Goal: Task Accomplishment & Management: Use online tool/utility

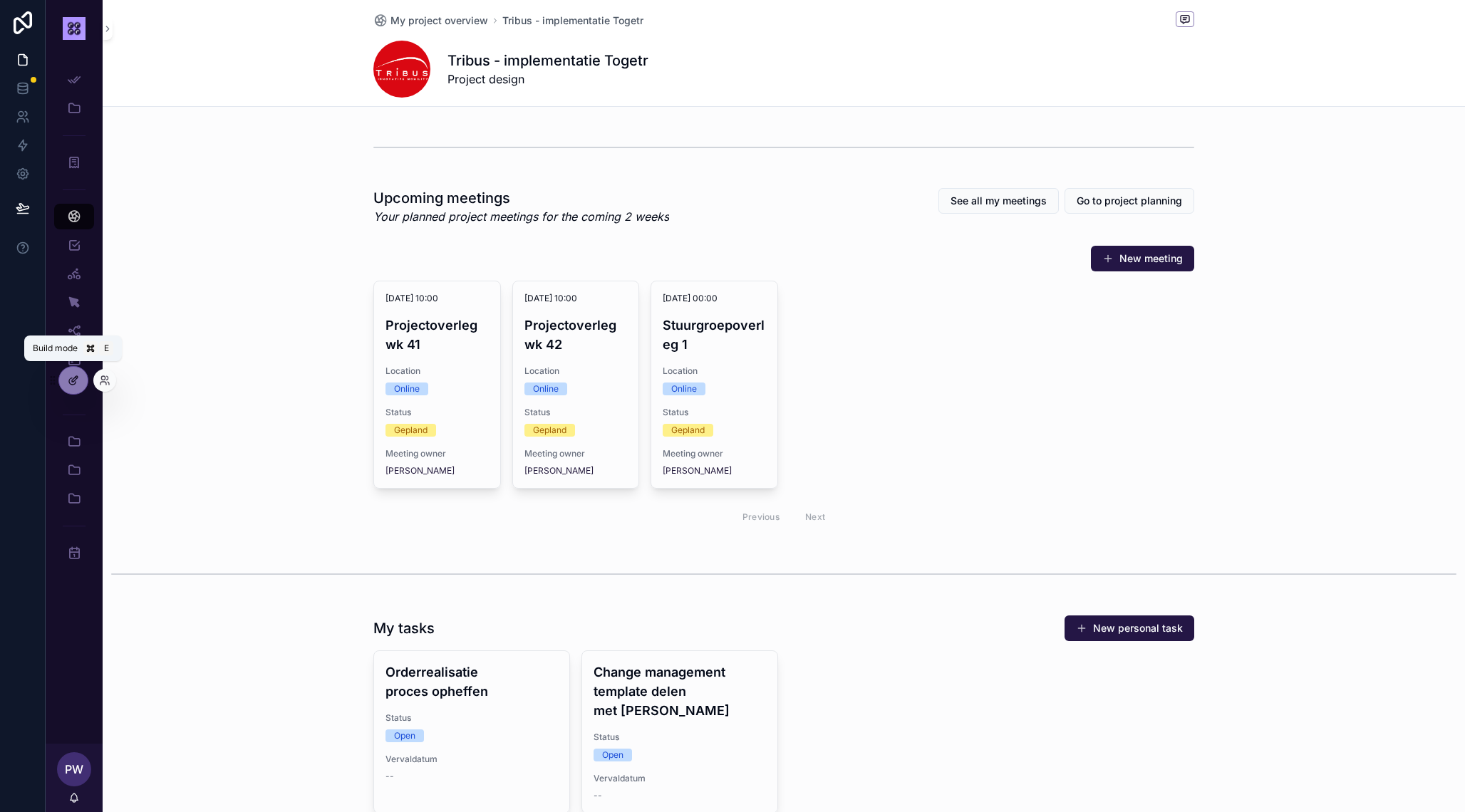
click at [77, 378] on icon at bounding box center [76, 378] width 1 height 1
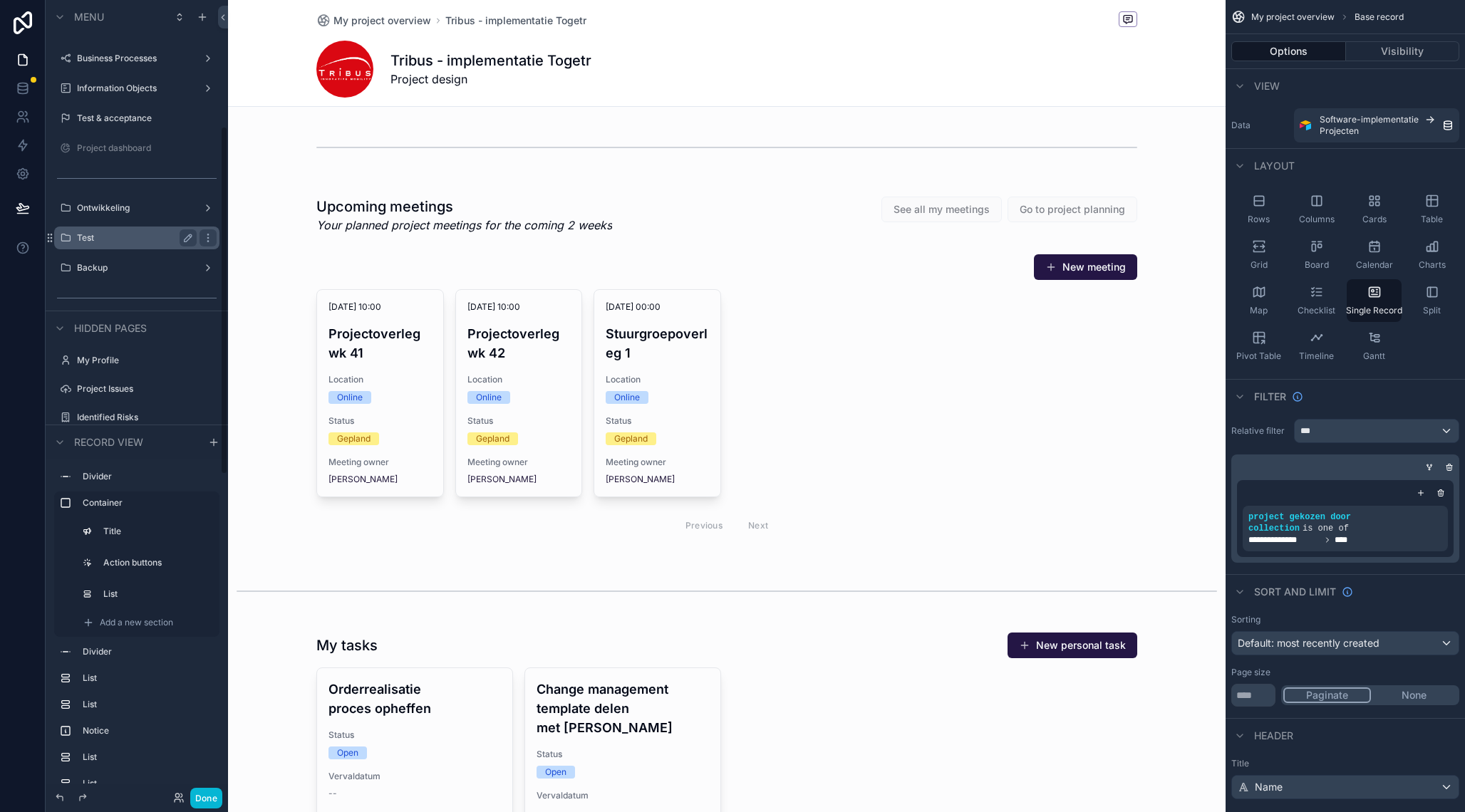
scroll to position [283, 0]
click at [122, 243] on label "Test" at bounding box center [134, 242] width 114 height 12
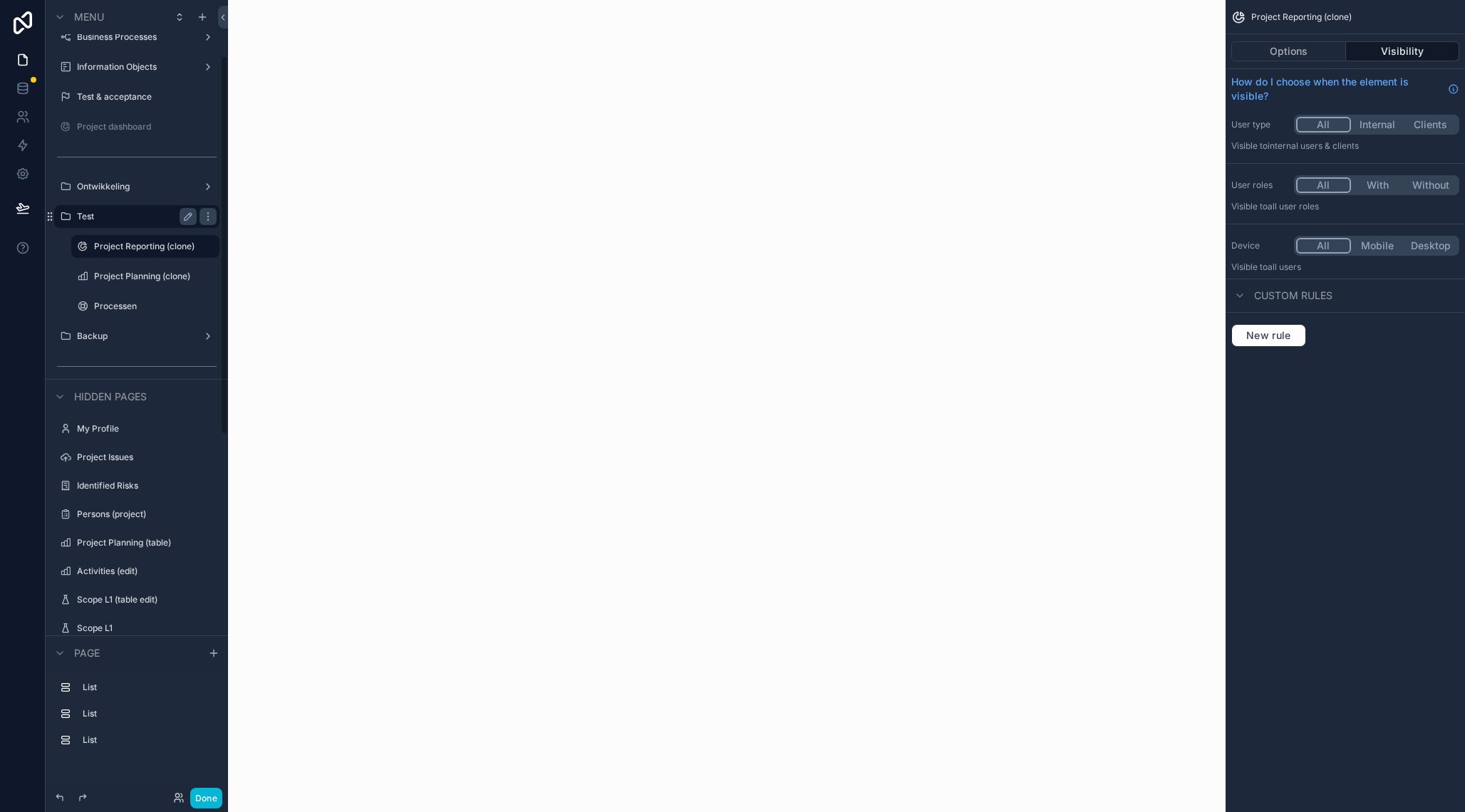
scroll to position [117, 0]
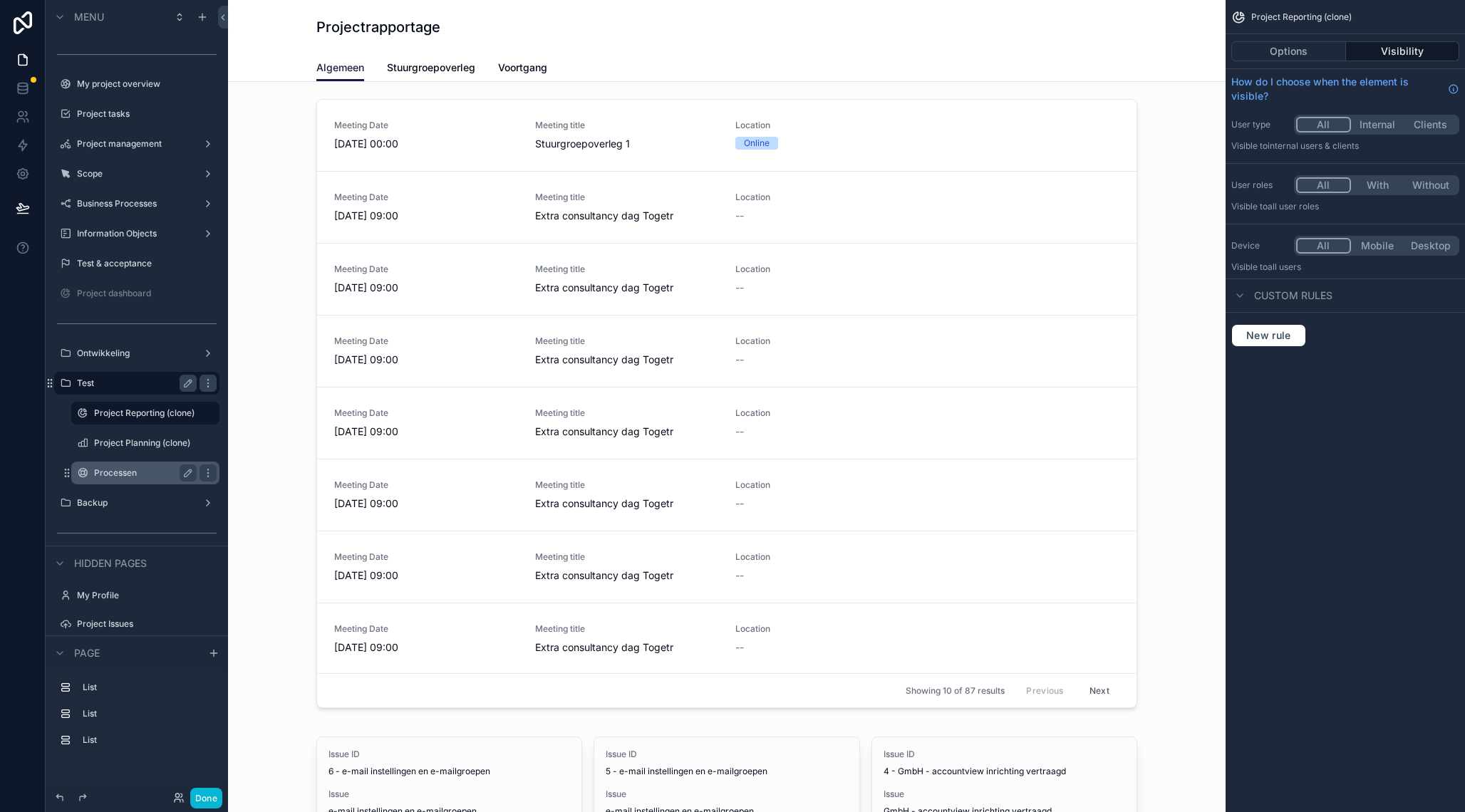
click at [131, 475] on label "Processen" at bounding box center [142, 473] width 97 height 12
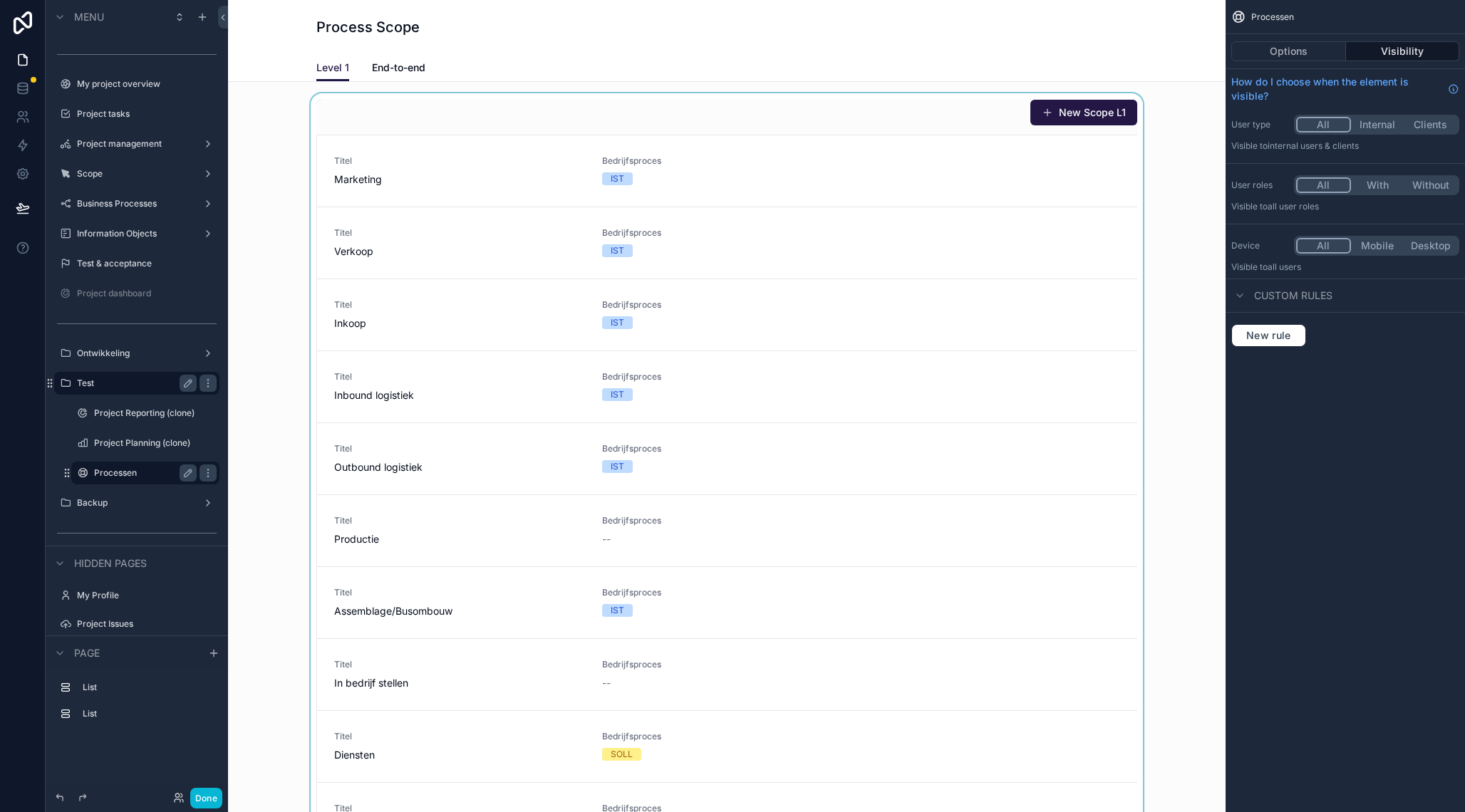
click at [550, 123] on div "scrollable content" at bounding box center [727, 494] width 975 height 802
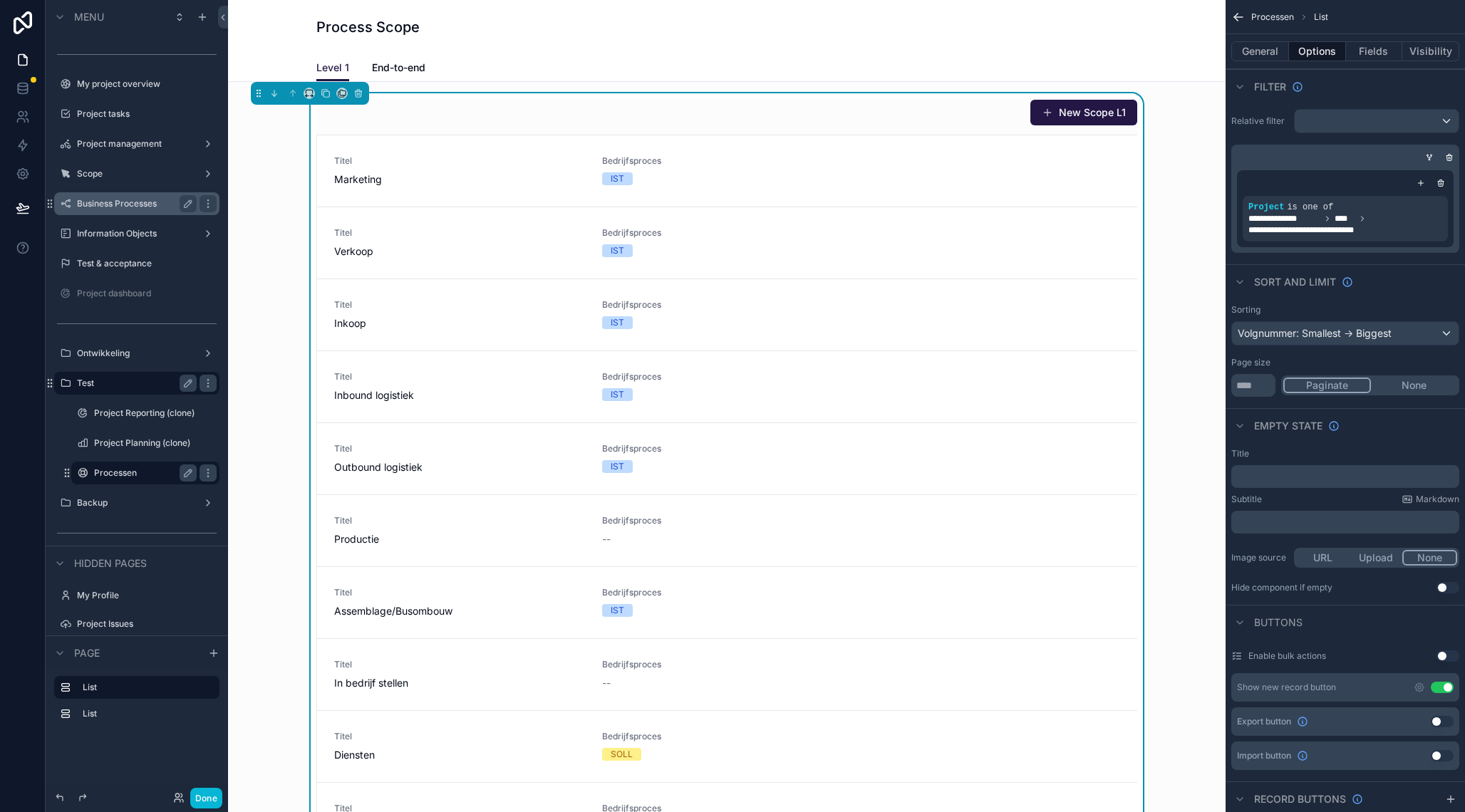
click at [140, 201] on label "Business Processes" at bounding box center [134, 204] width 114 height 12
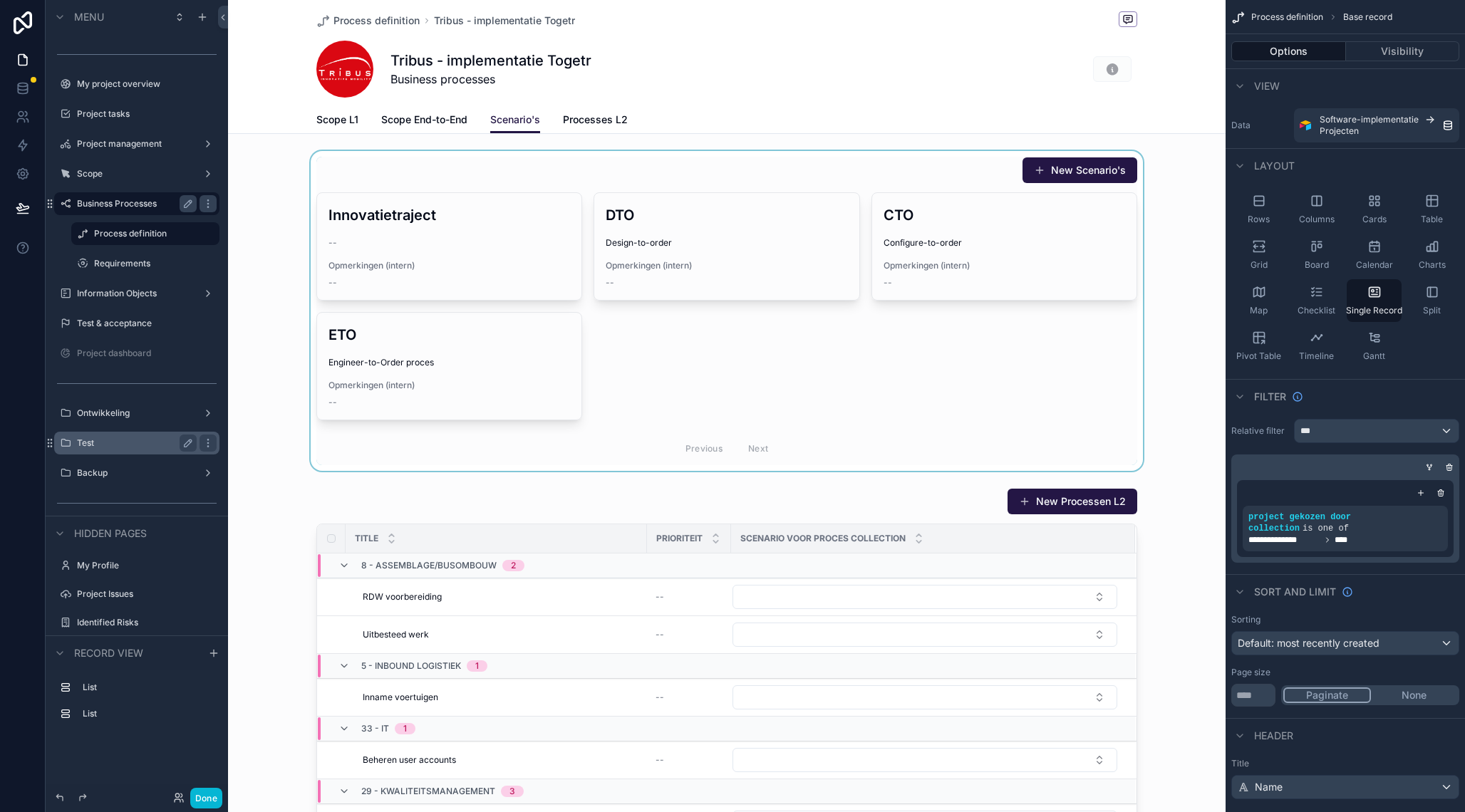
click at [486, 248] on div "scrollable content" at bounding box center [727, 311] width 998 height 320
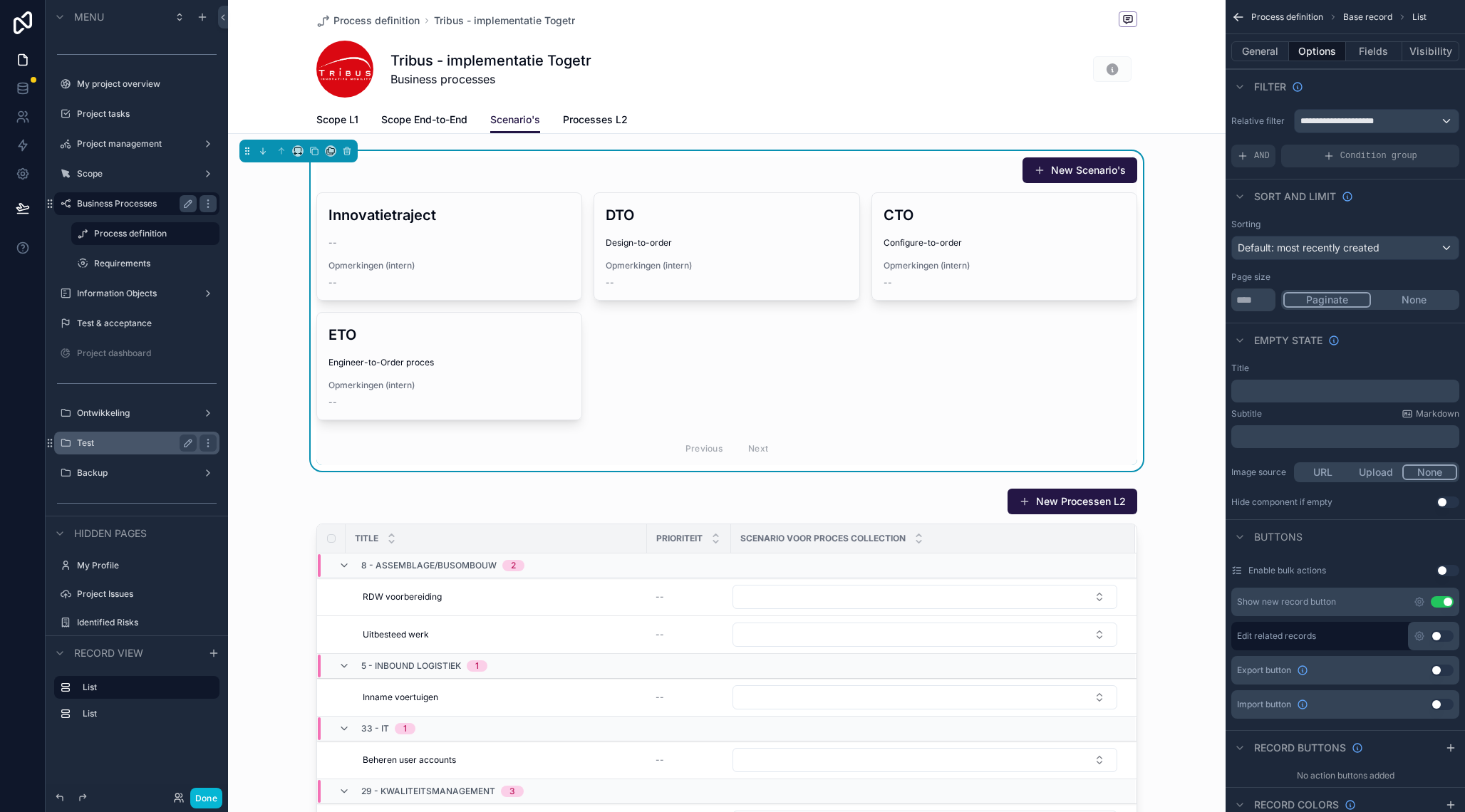
click at [486, 248] on div "--" at bounding box center [449, 243] width 242 height 12
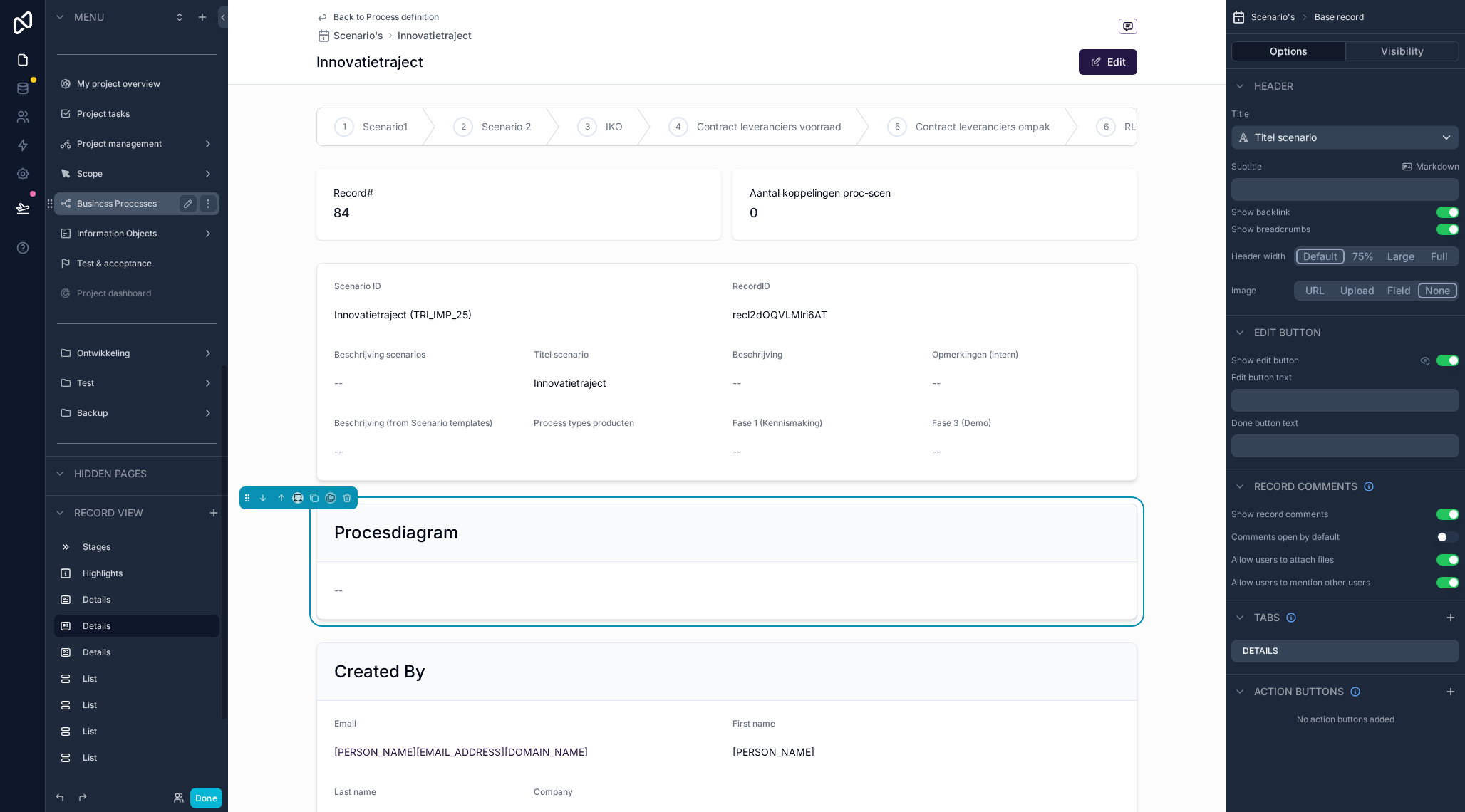
scroll to position [810, 0]
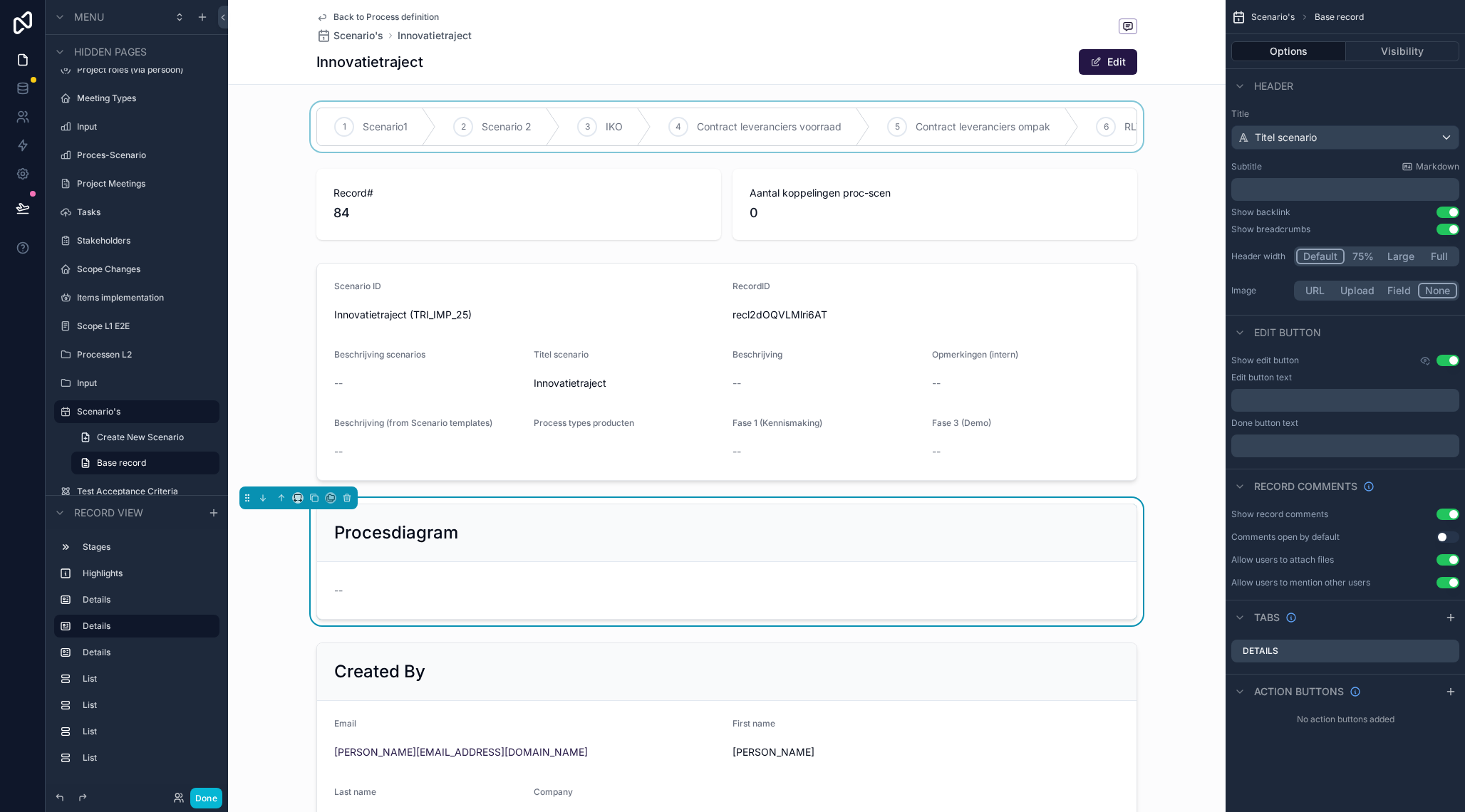
click at [718, 138] on div "scrollable content" at bounding box center [727, 127] width 998 height 50
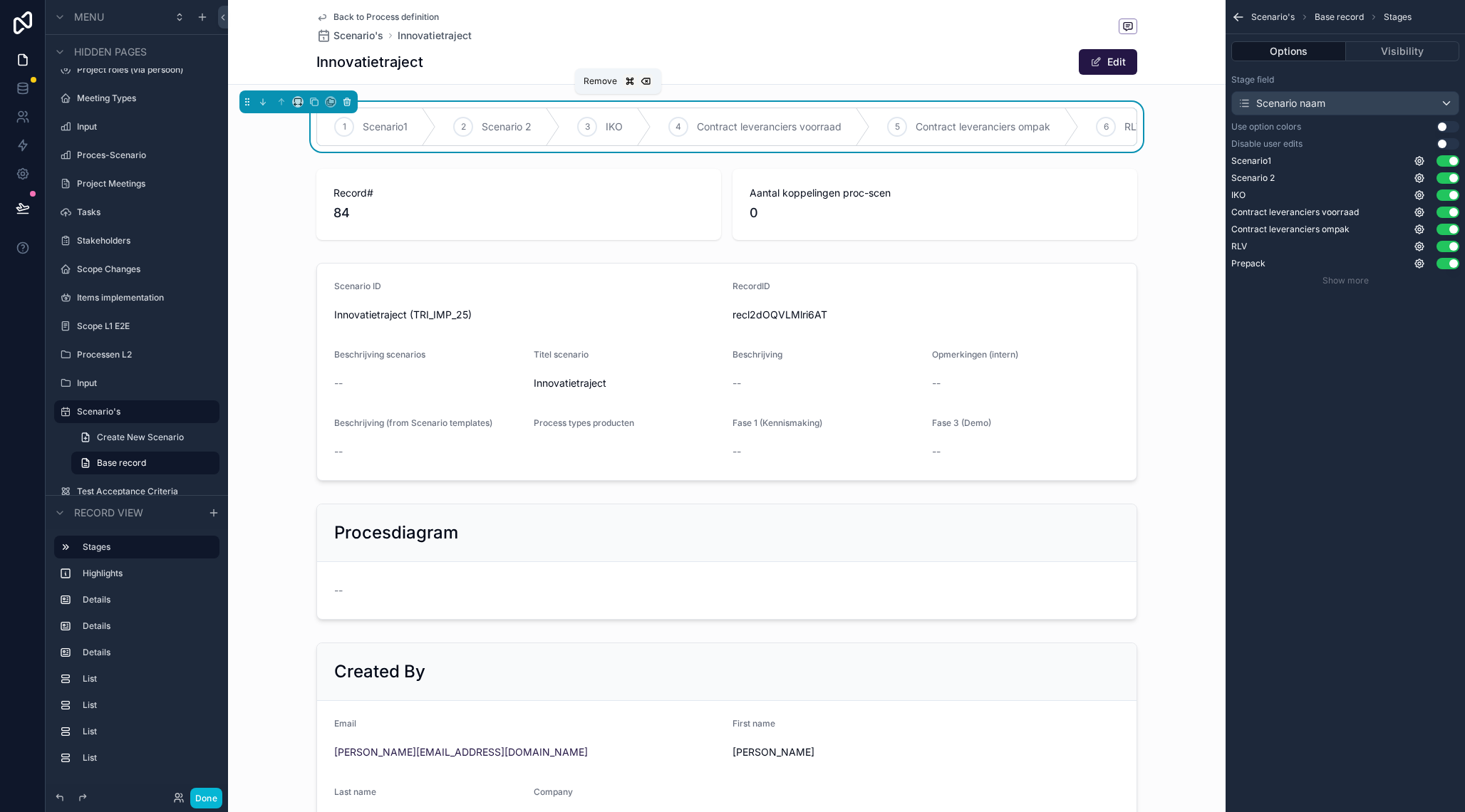
click at [350, 104] on icon "scrollable content" at bounding box center [347, 103] width 6 height 6
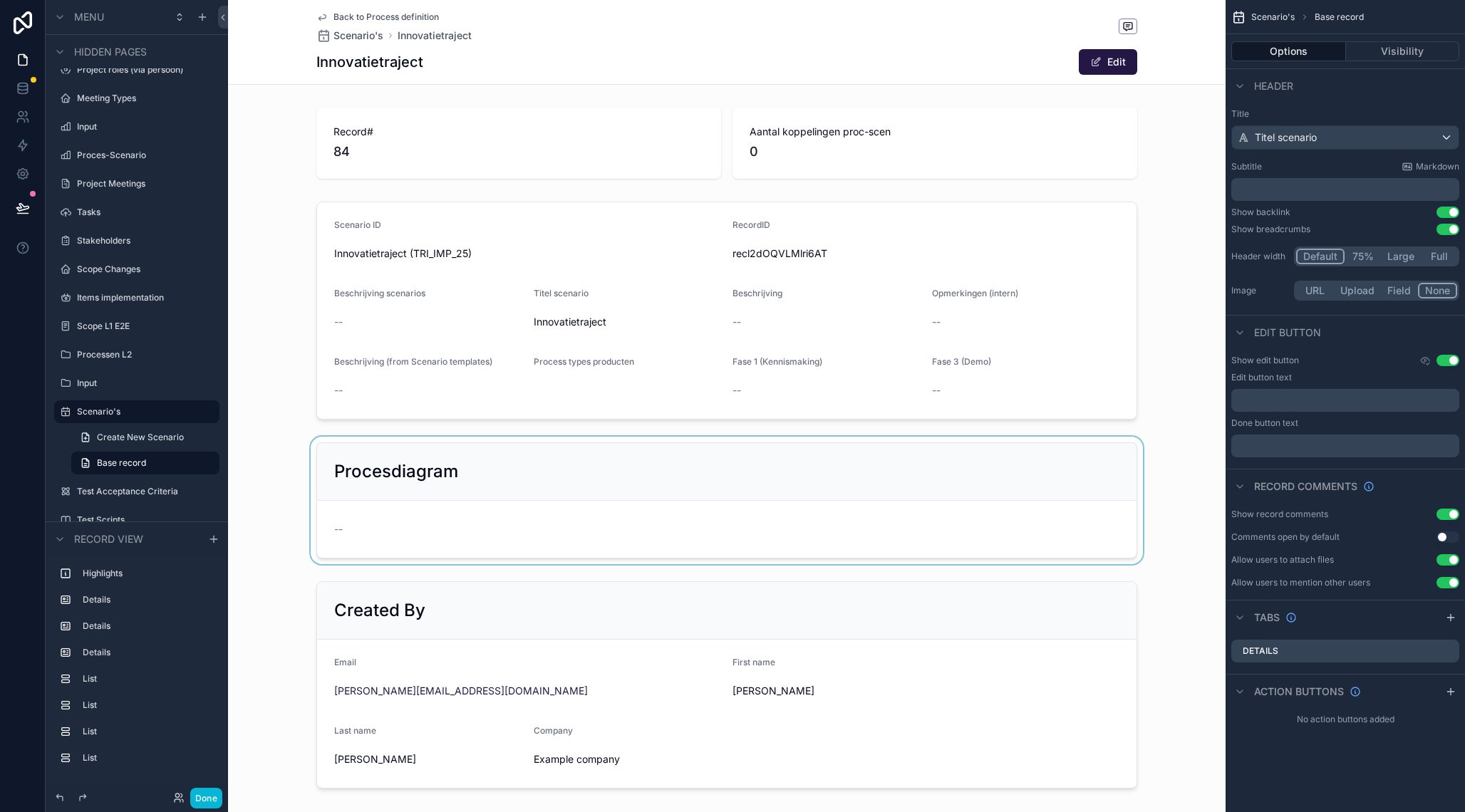
click at [787, 456] on div "scrollable content" at bounding box center [727, 500] width 998 height 128
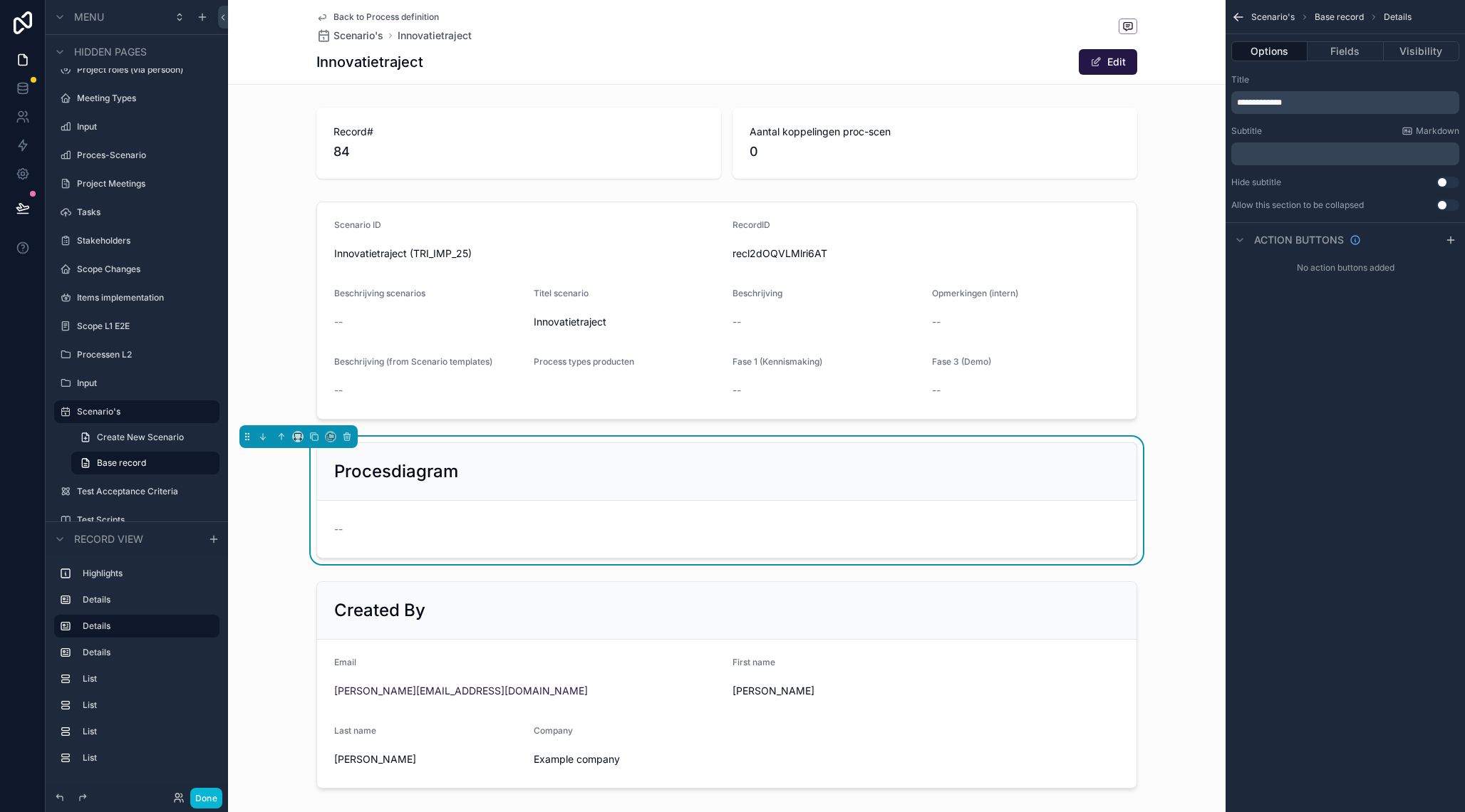
click at [787, 456] on div "Procesdiagram" at bounding box center [727, 472] width 819 height 58
click at [827, 509] on form "--" at bounding box center [727, 529] width 819 height 57
click at [846, 307] on div "scrollable content" at bounding box center [727, 310] width 998 height 229
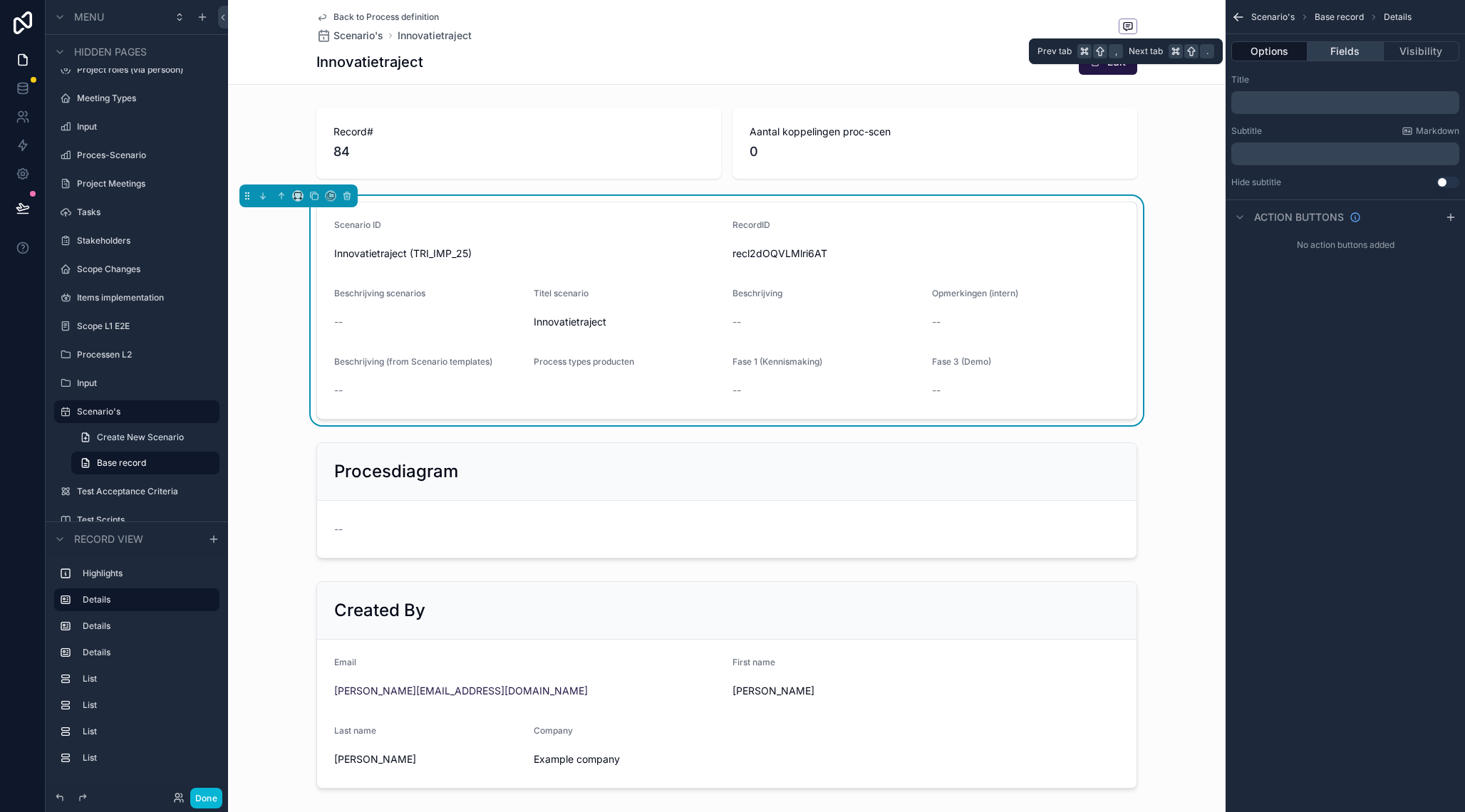
click at [1336, 48] on button "Fields" at bounding box center [1345, 51] width 75 height 20
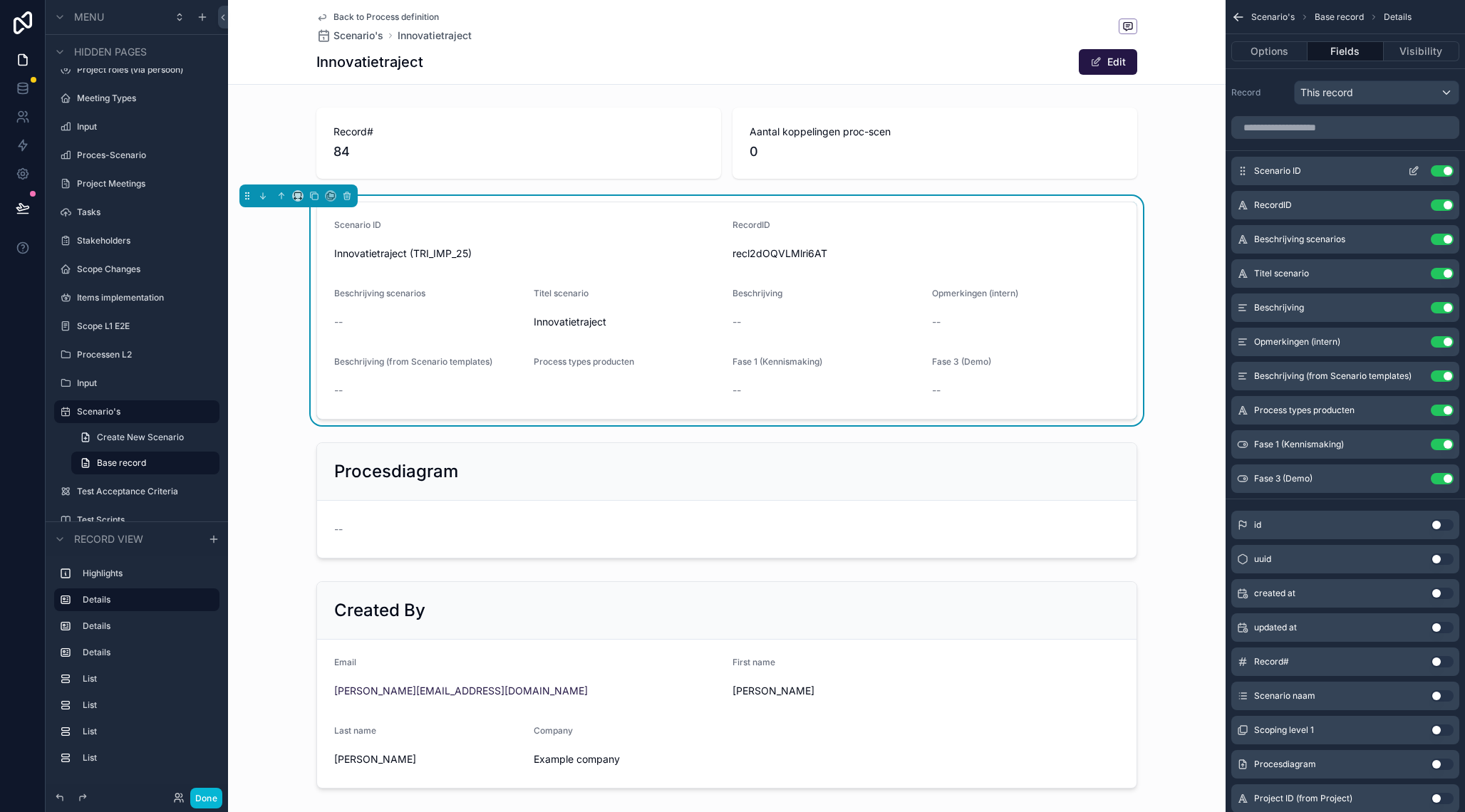
click at [1440, 176] on button "Use setting" at bounding box center [1442, 171] width 23 height 12
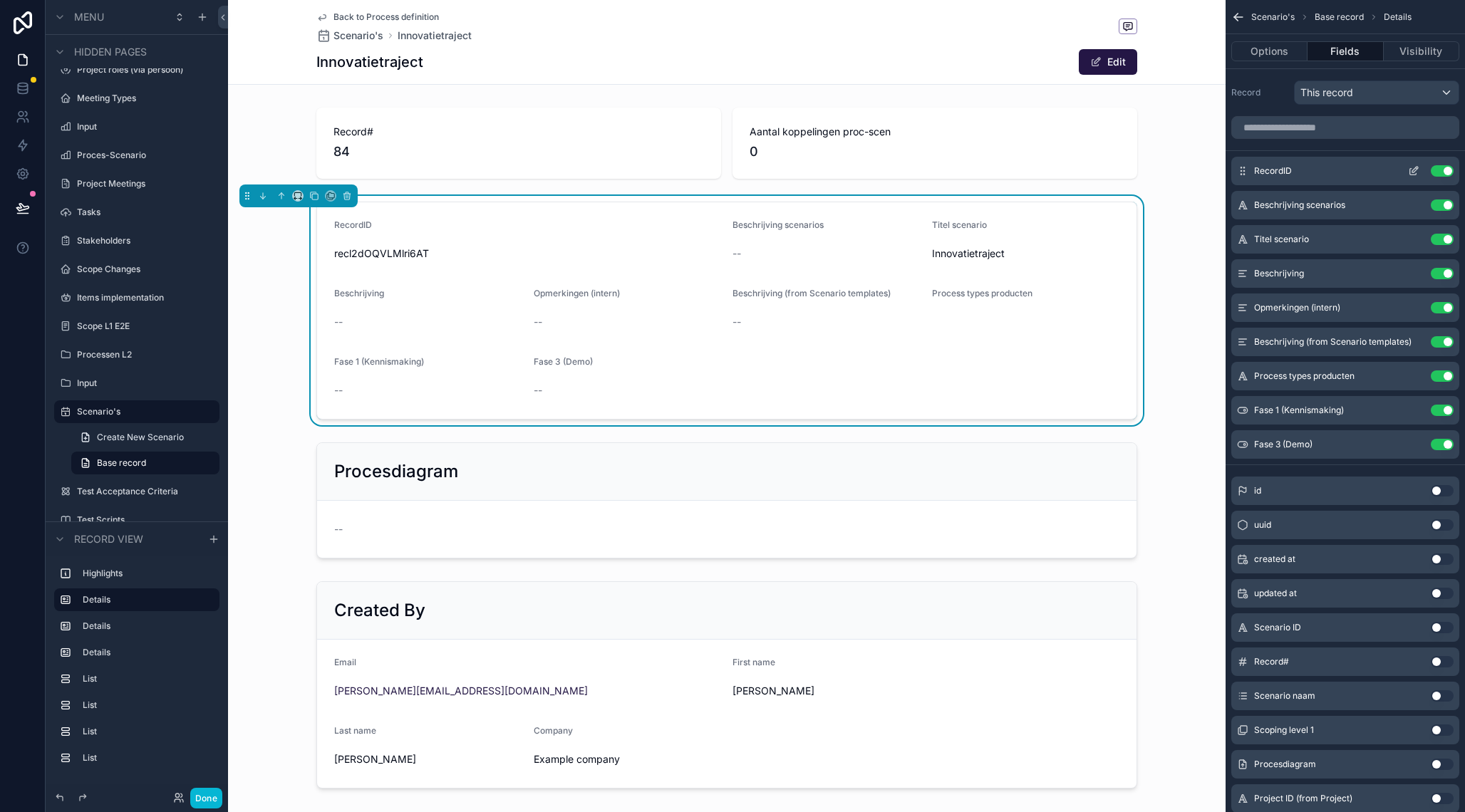
click at [1438, 172] on button "Use setting" at bounding box center [1442, 171] width 23 height 12
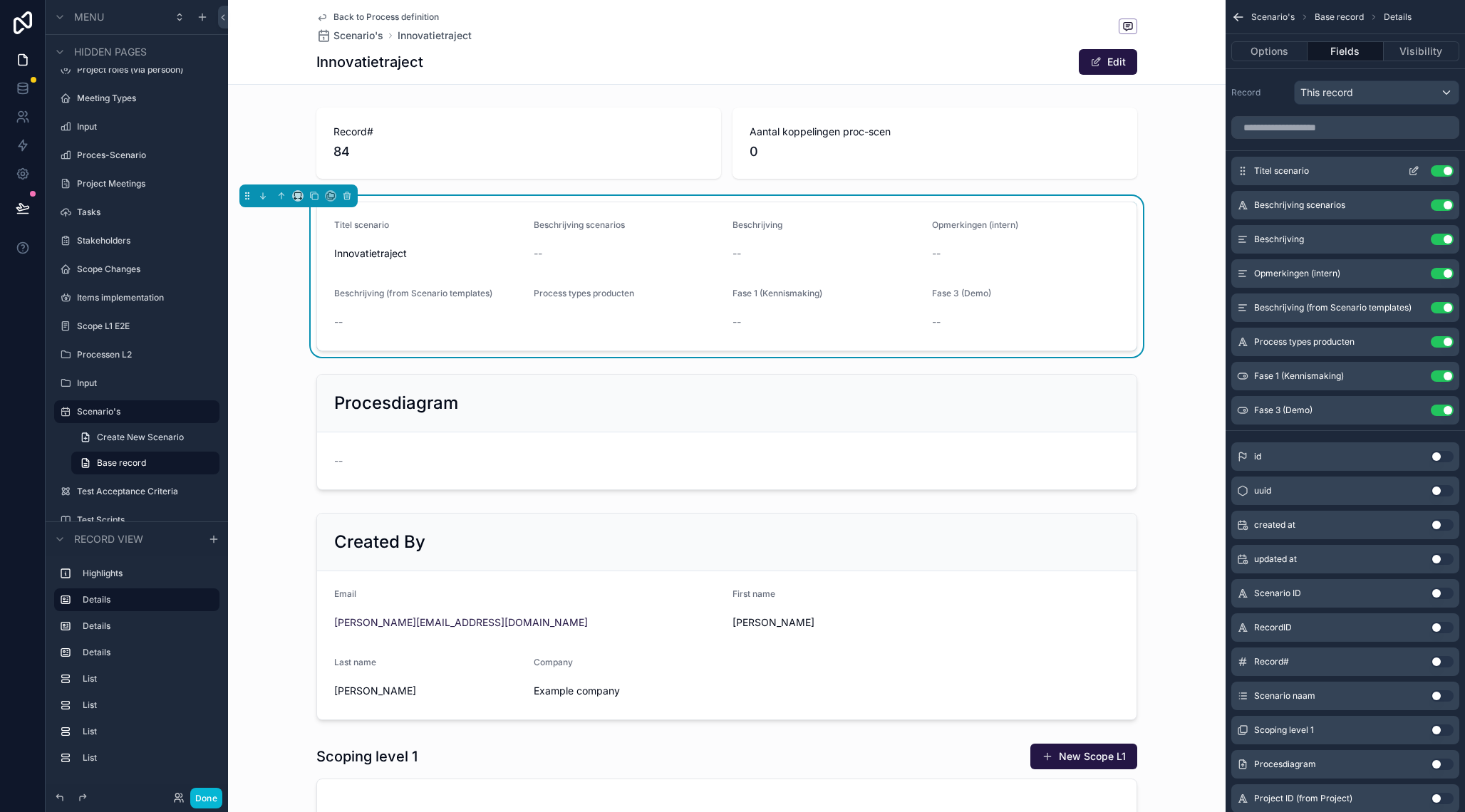
click at [1418, 172] on icon "scrollable content" at bounding box center [1414, 171] width 12 height 12
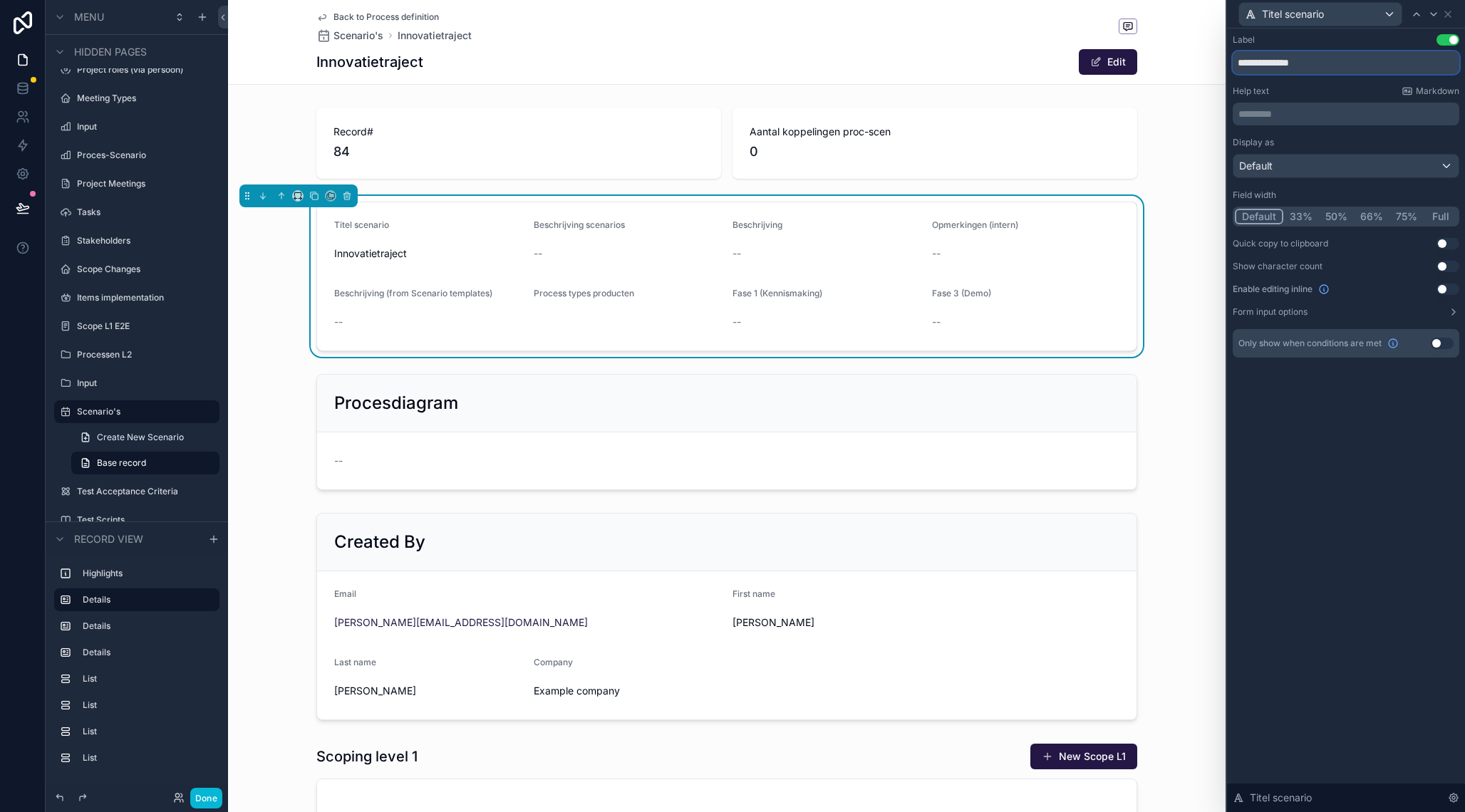
click at [1268, 69] on input "**********" at bounding box center [1346, 62] width 226 height 23
type input "**********"
click at [1451, 15] on icon at bounding box center [1448, 15] width 12 height 12
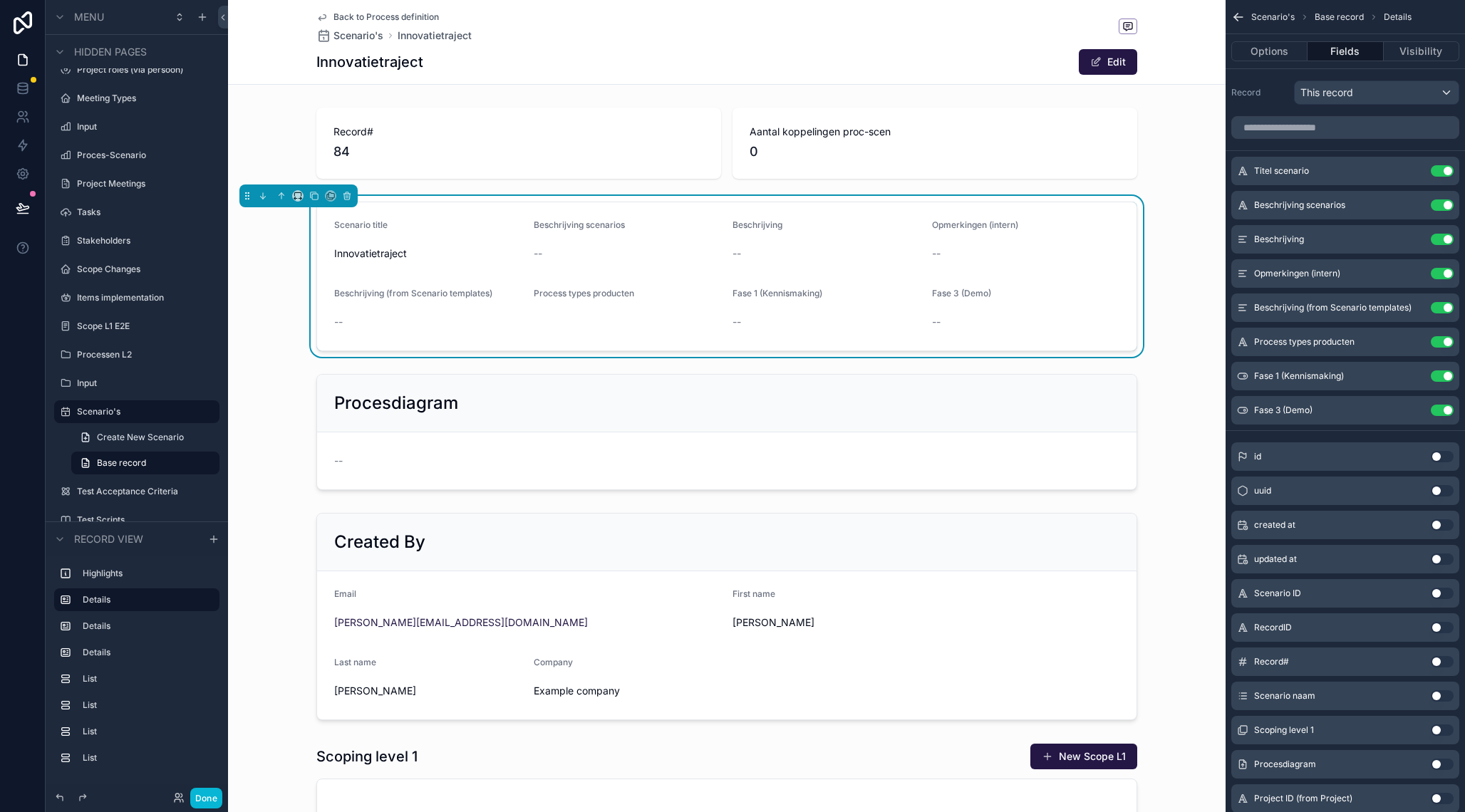
click at [971, 222] on span "Opmerkingen (intern)" at bounding box center [975, 225] width 86 height 11
click at [1410, 204] on icon "scrollable content" at bounding box center [1413, 206] width 7 height 7
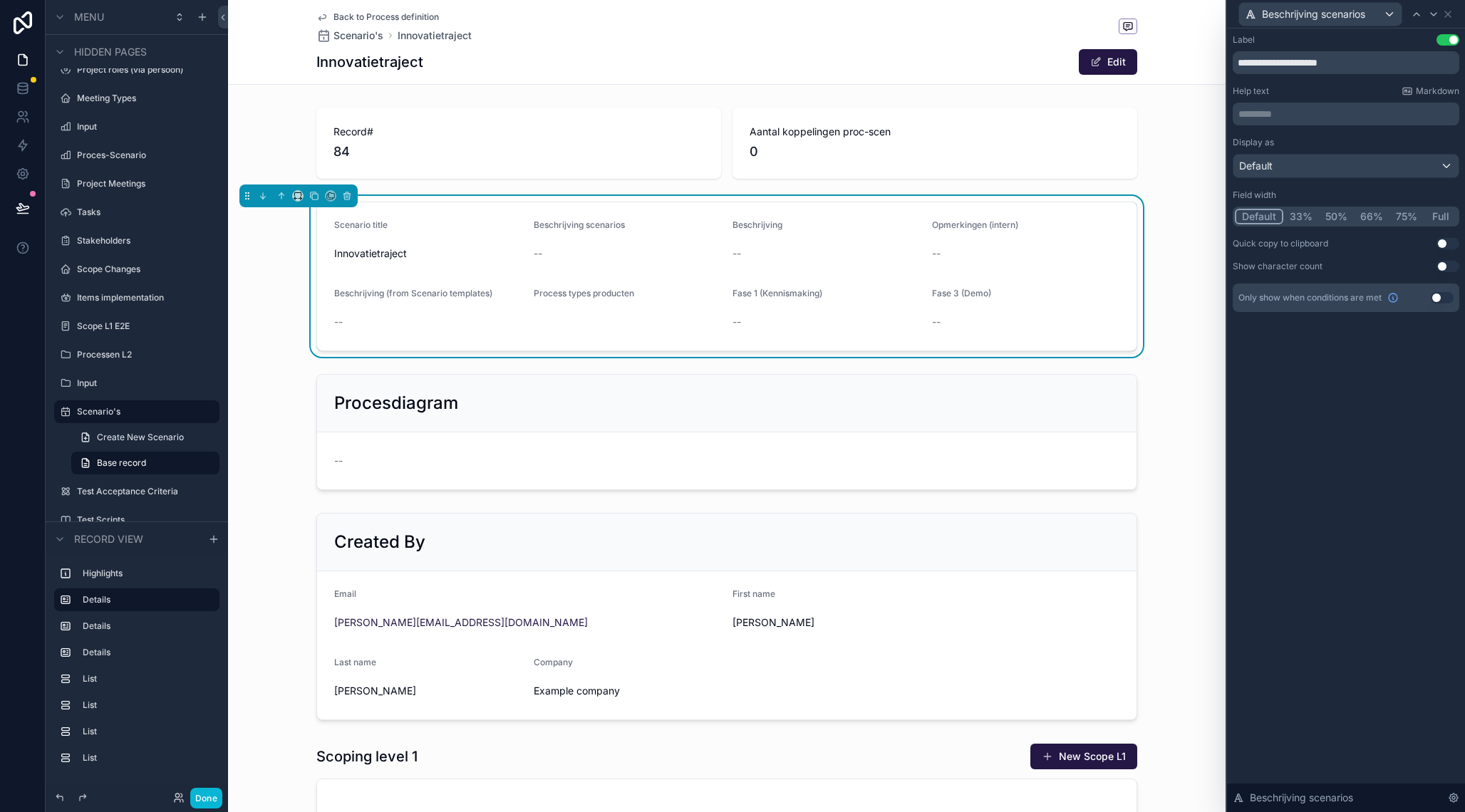
click at [1280, 66] on input "**********" at bounding box center [1346, 62] width 226 height 23
type input "**********"
click at [1453, 14] on icon at bounding box center [1448, 15] width 12 height 12
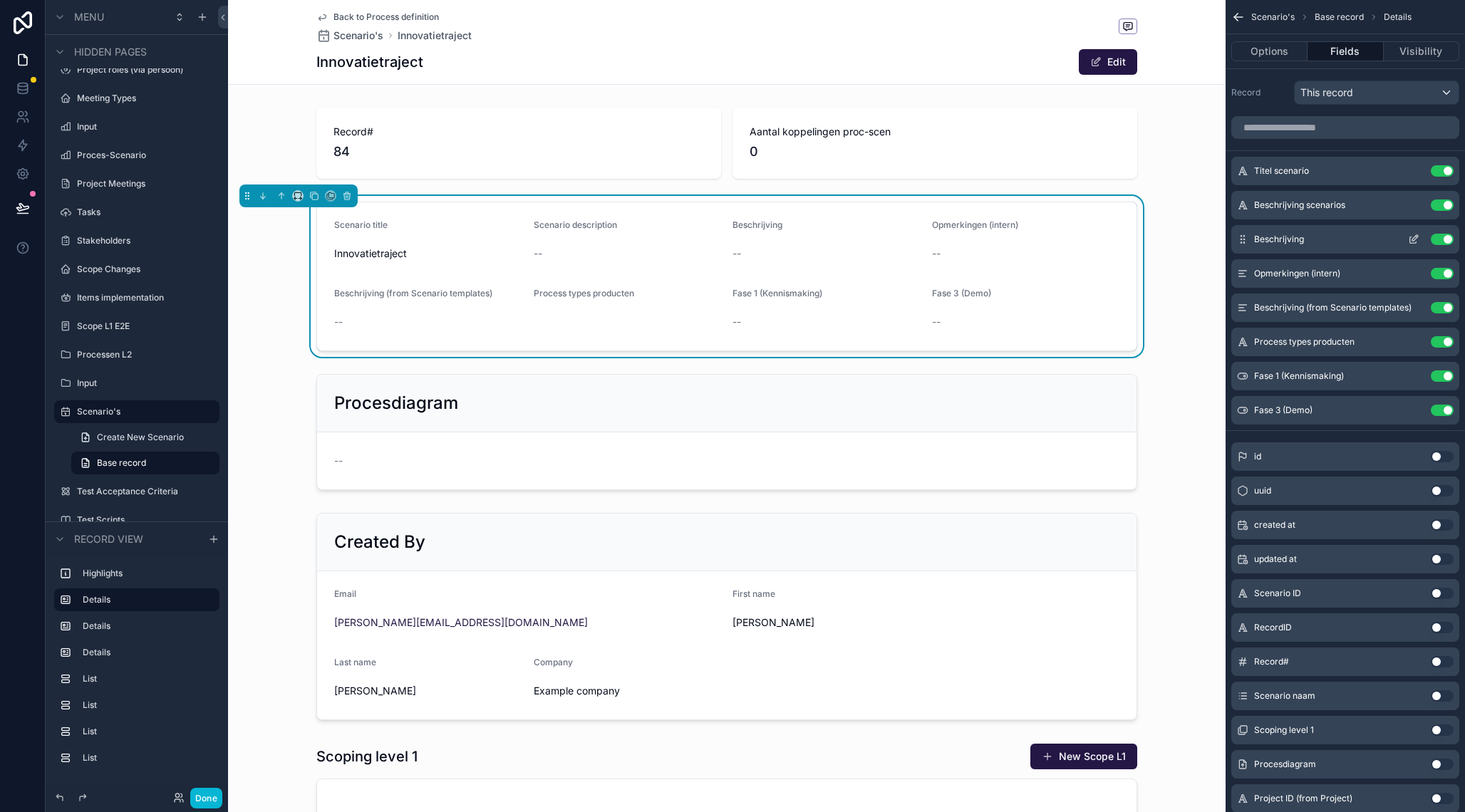
click at [1432, 237] on button "Use setting" at bounding box center [1442, 240] width 23 height 12
click at [1418, 234] on icon "scrollable content" at bounding box center [1414, 240] width 12 height 12
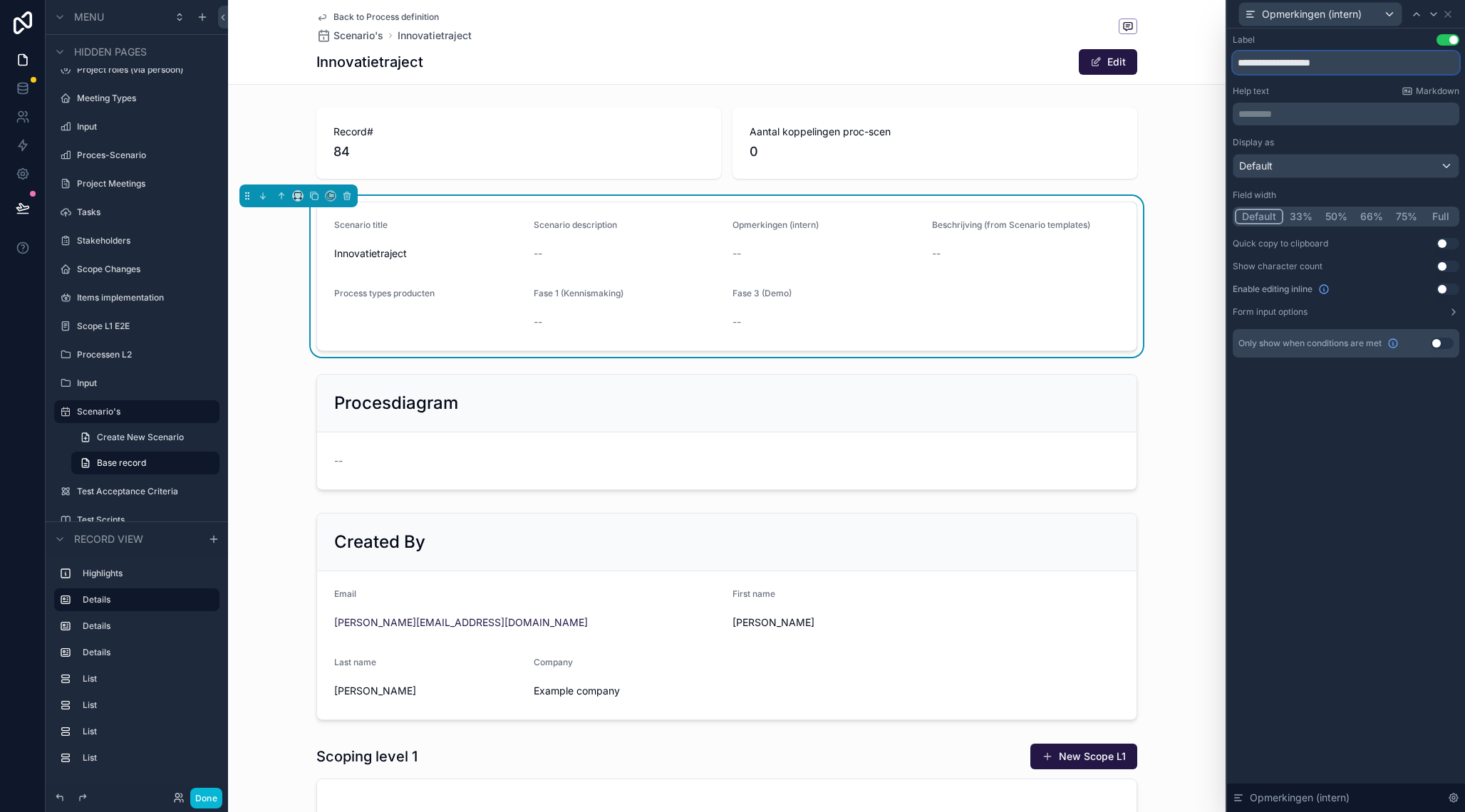
click at [1334, 63] on input "**********" at bounding box center [1346, 62] width 226 height 23
type input "*****"
click at [1449, 15] on icon at bounding box center [1448, 15] width 12 height 12
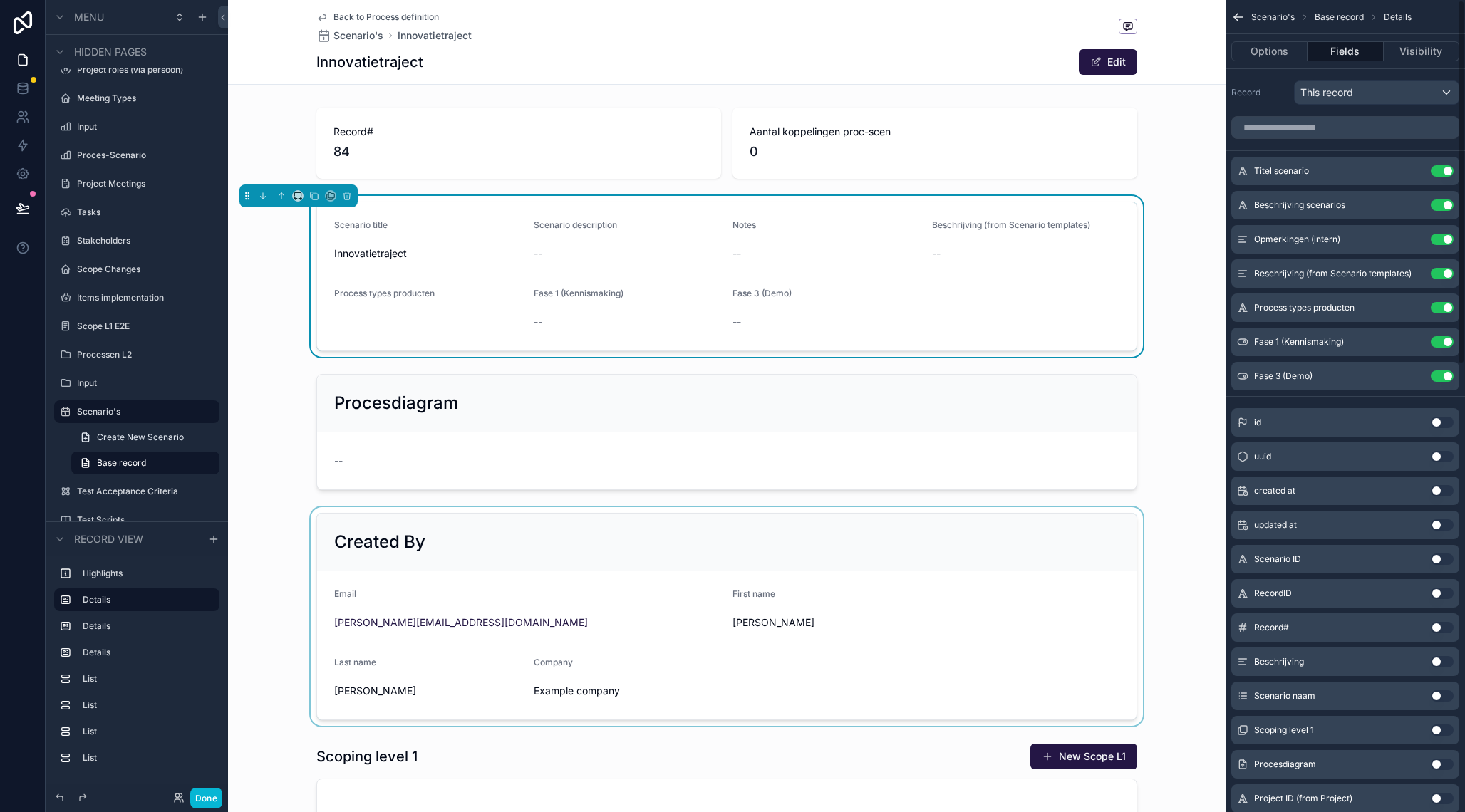
click at [890, 531] on div "scrollable content" at bounding box center [727, 617] width 998 height 219
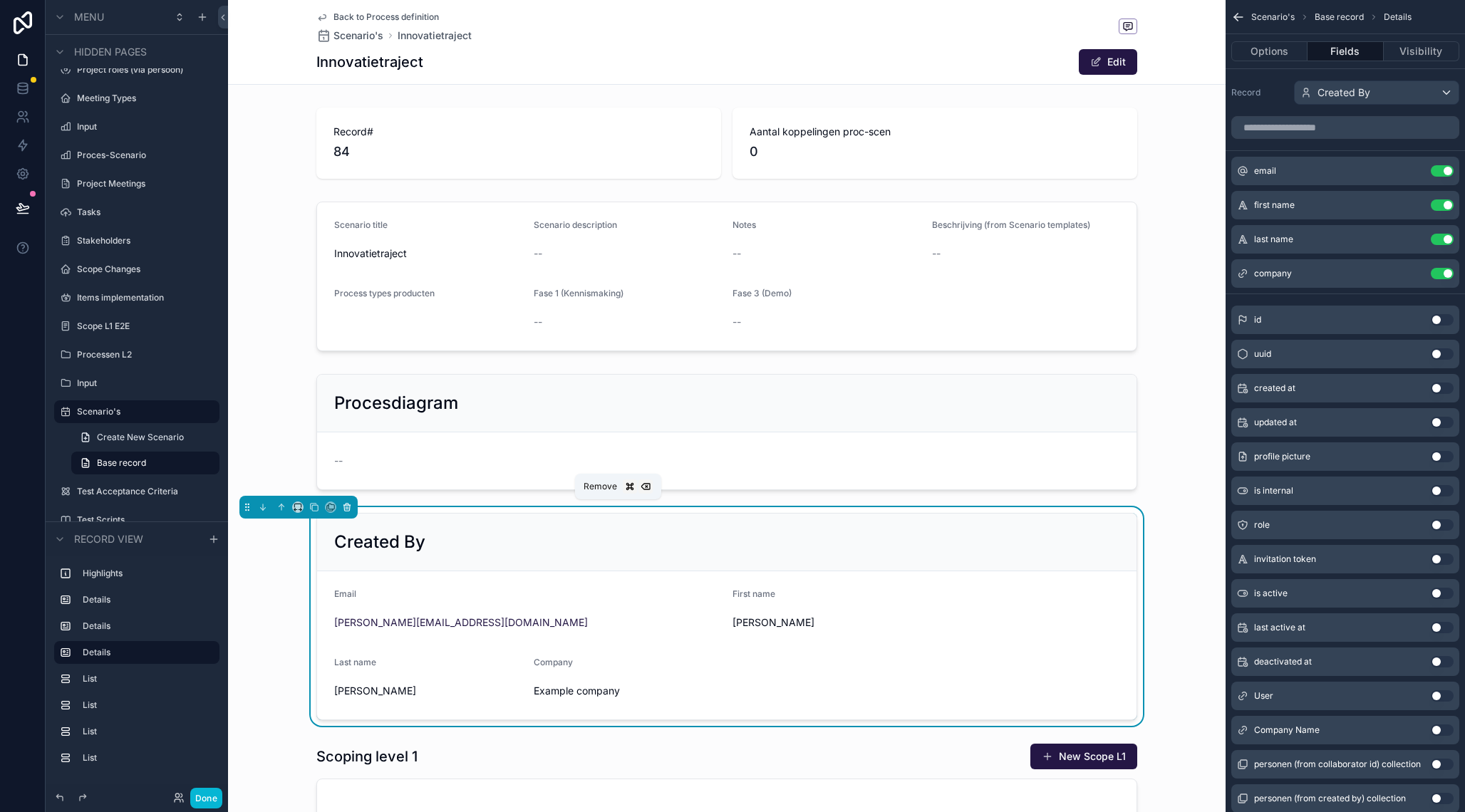
click at [345, 510] on icon "scrollable content" at bounding box center [347, 508] width 6 height 6
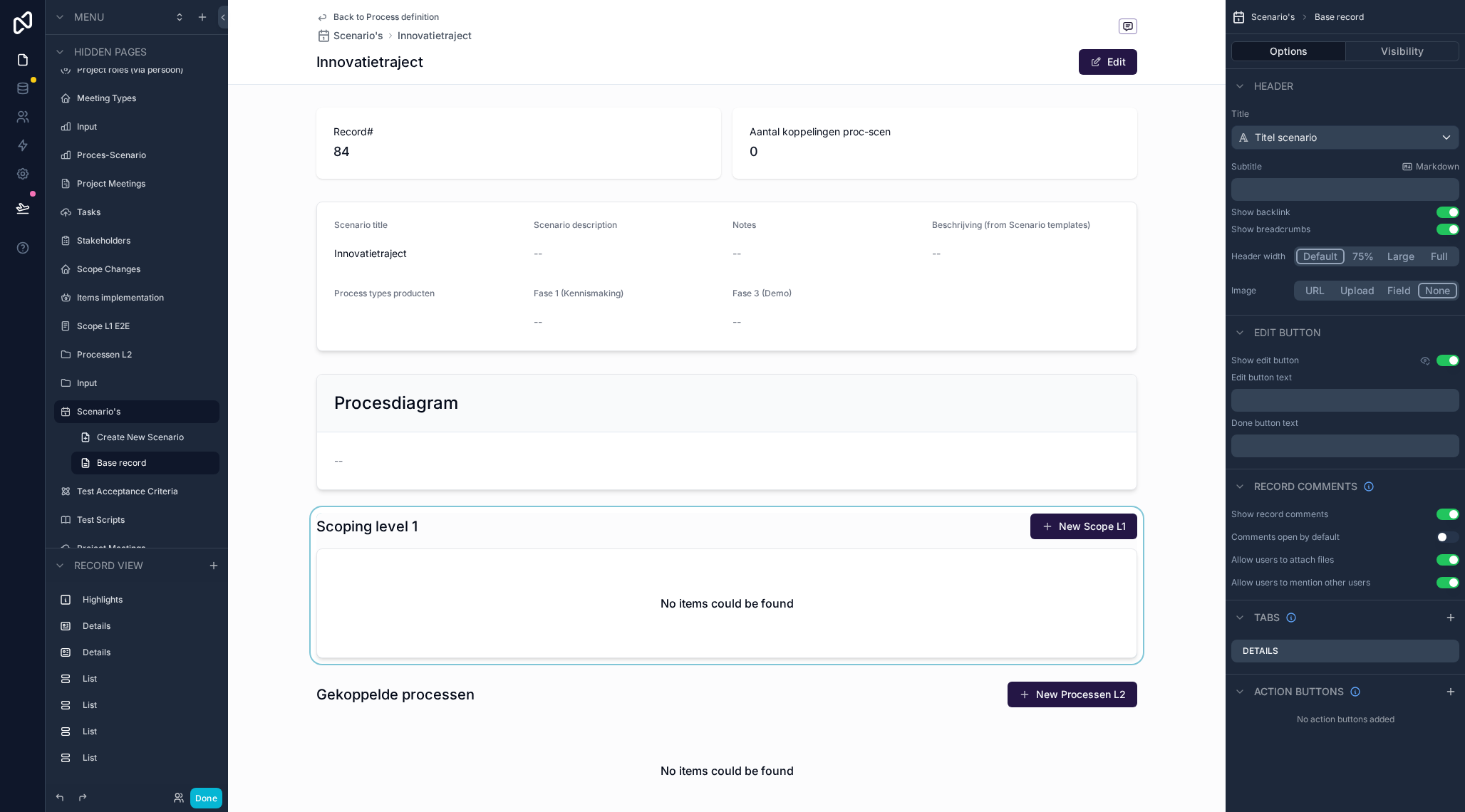
click at [565, 529] on div "scrollable content" at bounding box center [727, 586] width 998 height 157
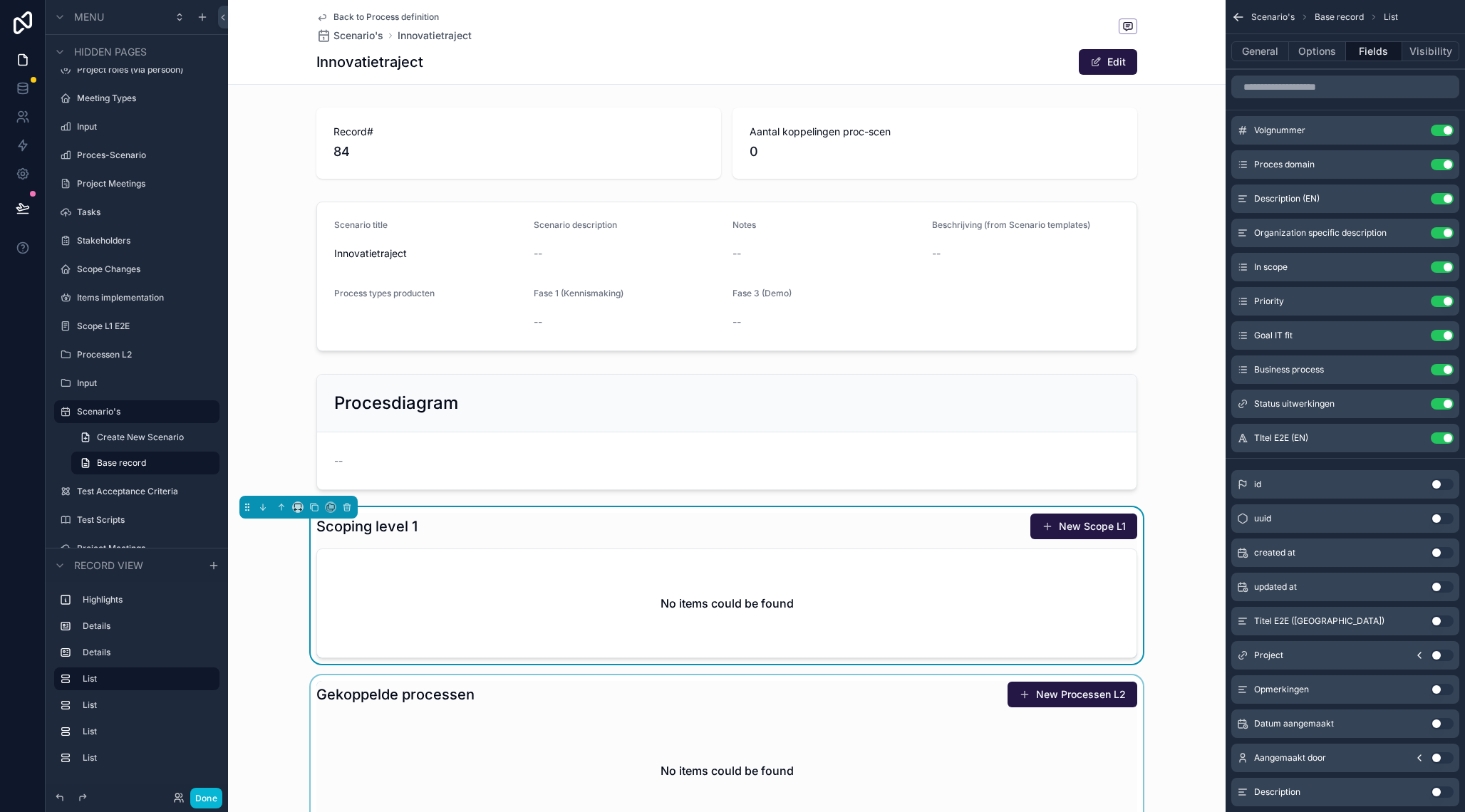
click at [538, 714] on div "scrollable content" at bounding box center [727, 753] width 998 height 156
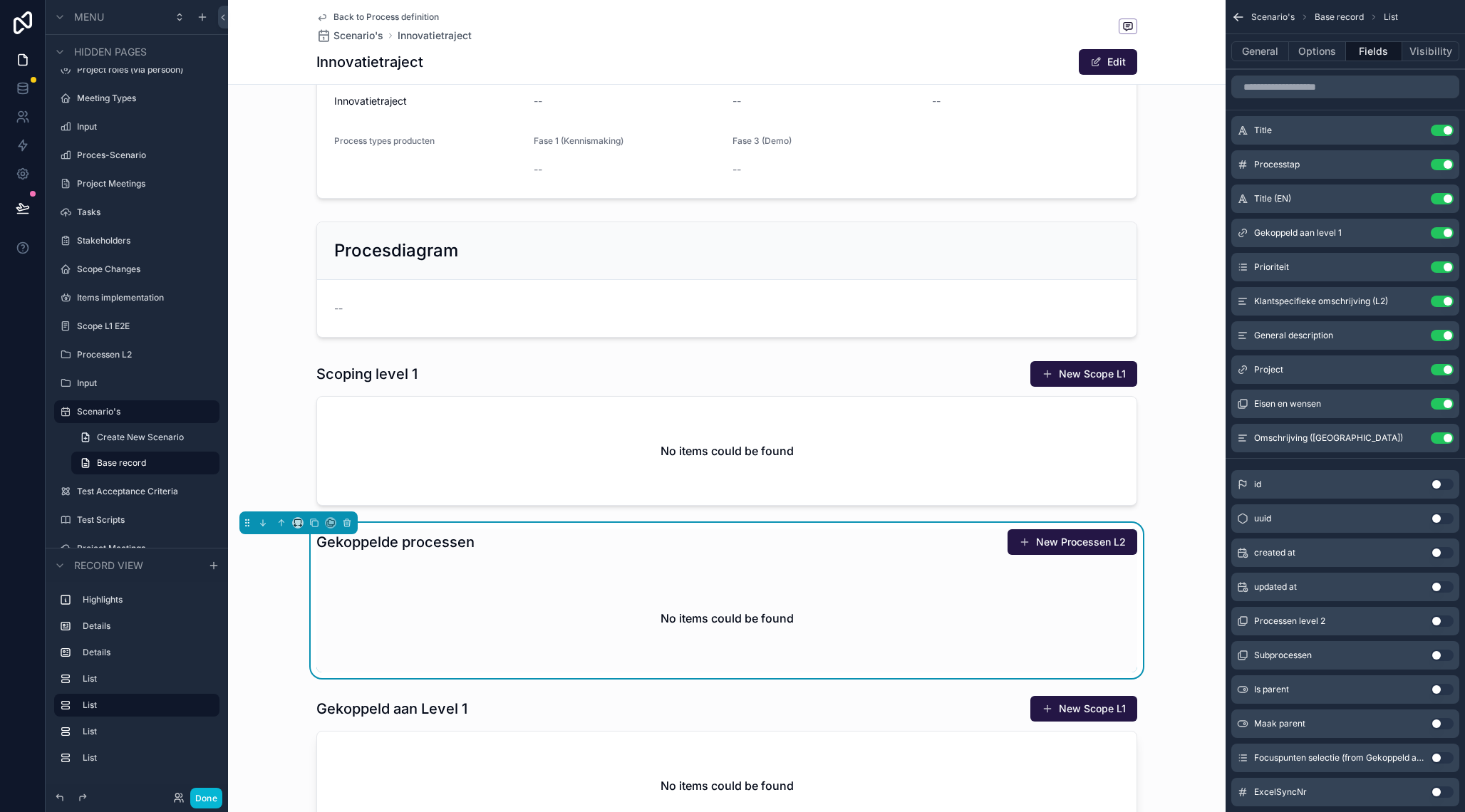
scroll to position [166, 0]
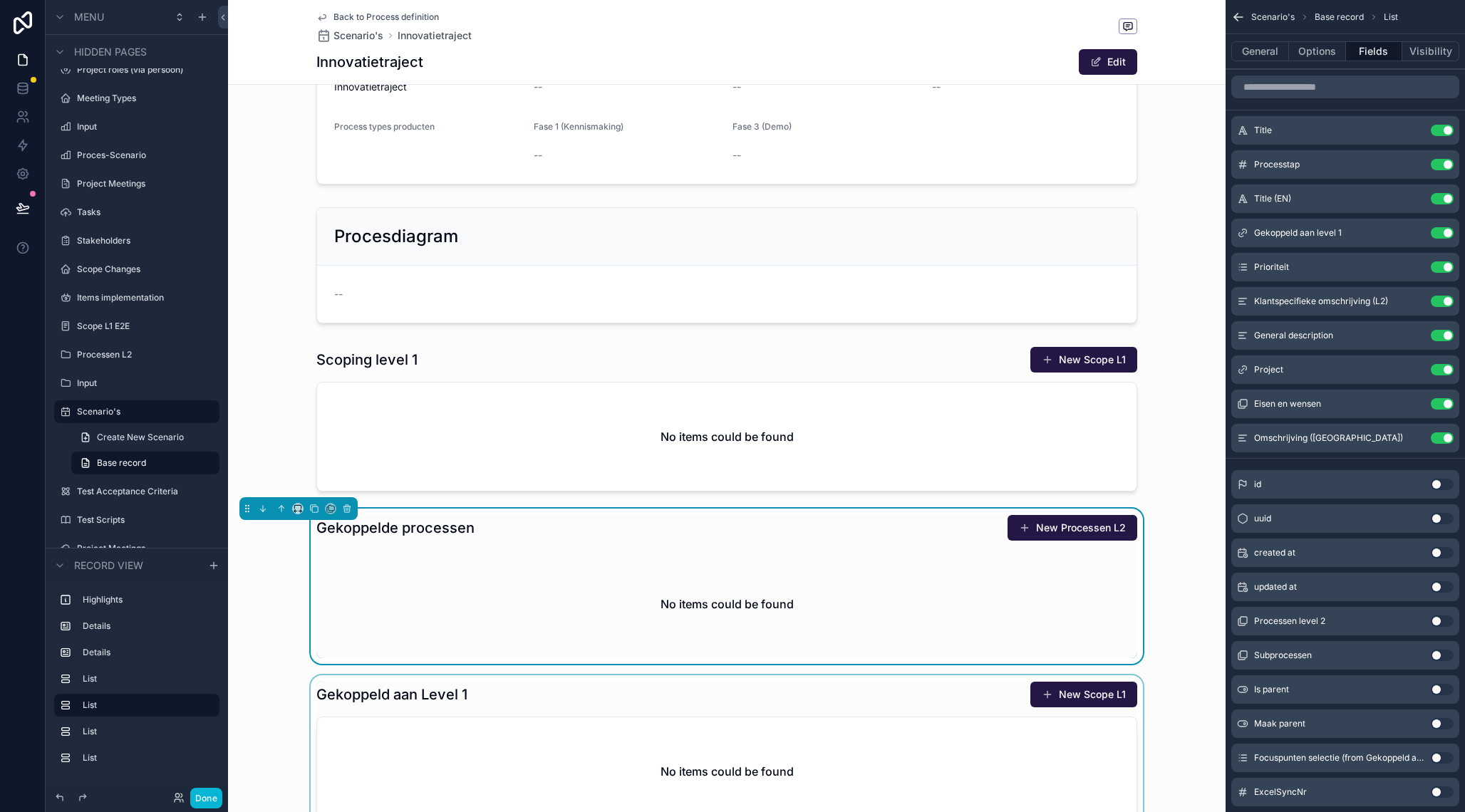
click at [435, 694] on div "scrollable content" at bounding box center [727, 754] width 998 height 157
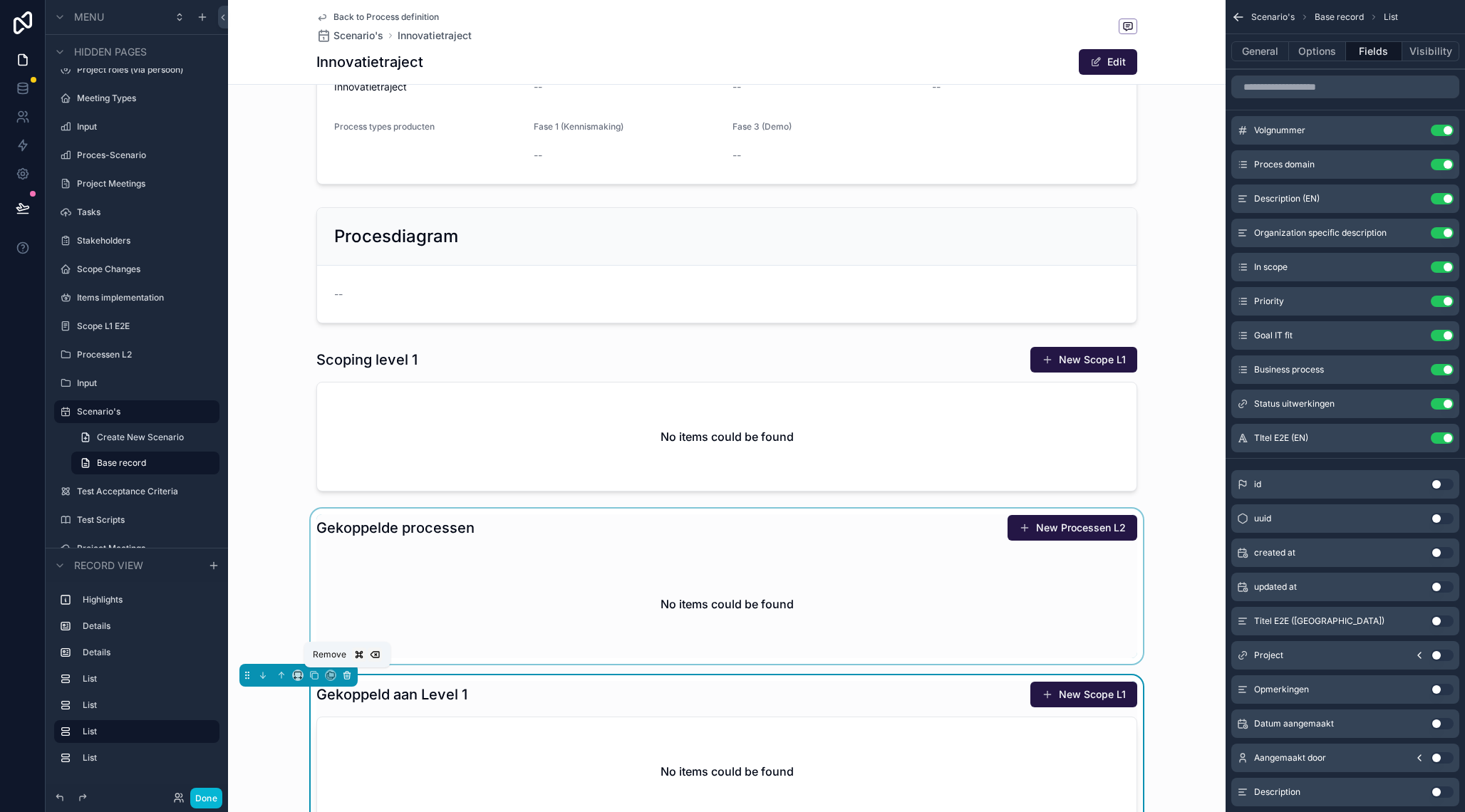
click at [351, 673] on icon "scrollable content" at bounding box center [347, 675] width 10 height 10
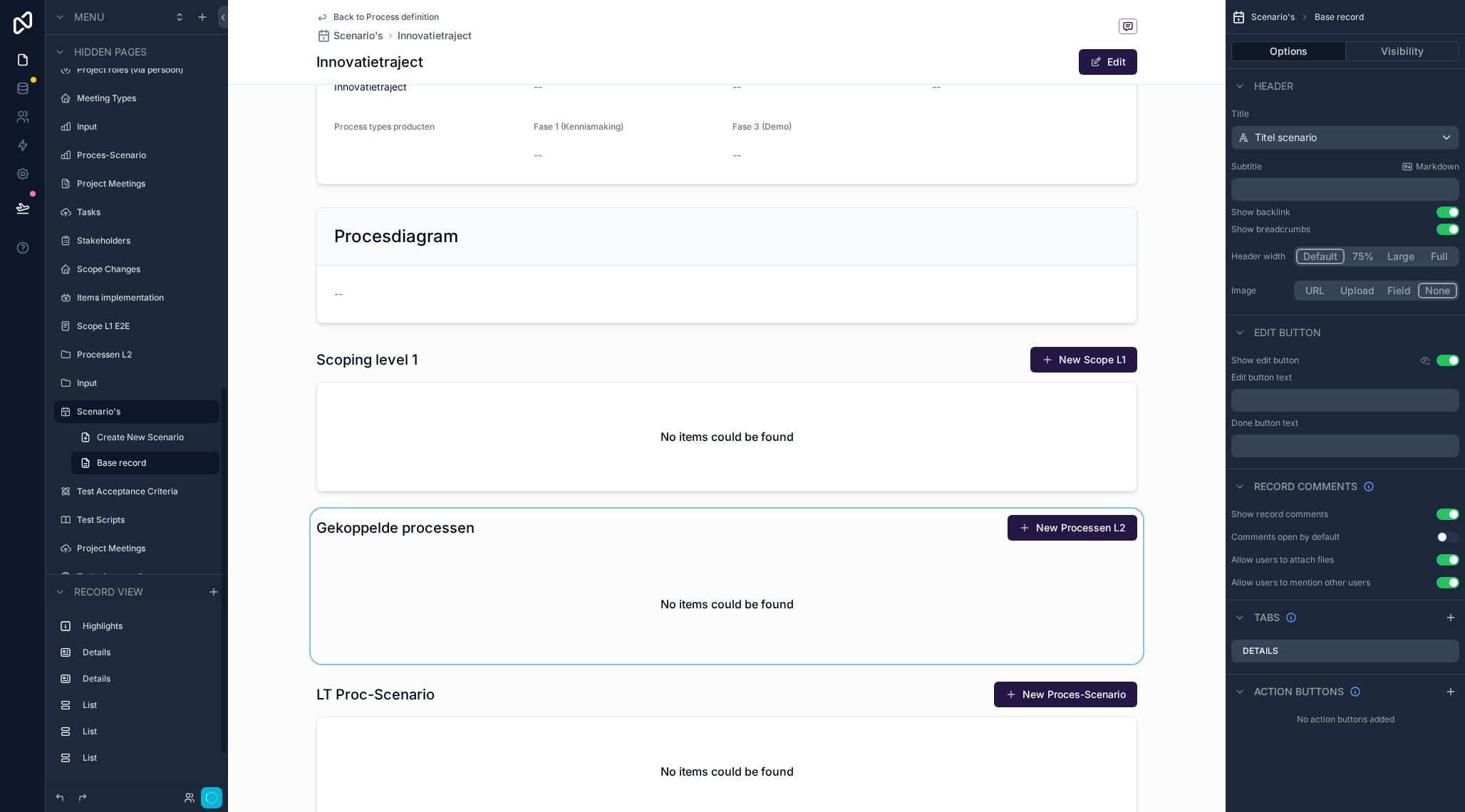
scroll to position [810, 0]
click at [379, 575] on div "scrollable content" at bounding box center [727, 586] width 998 height 156
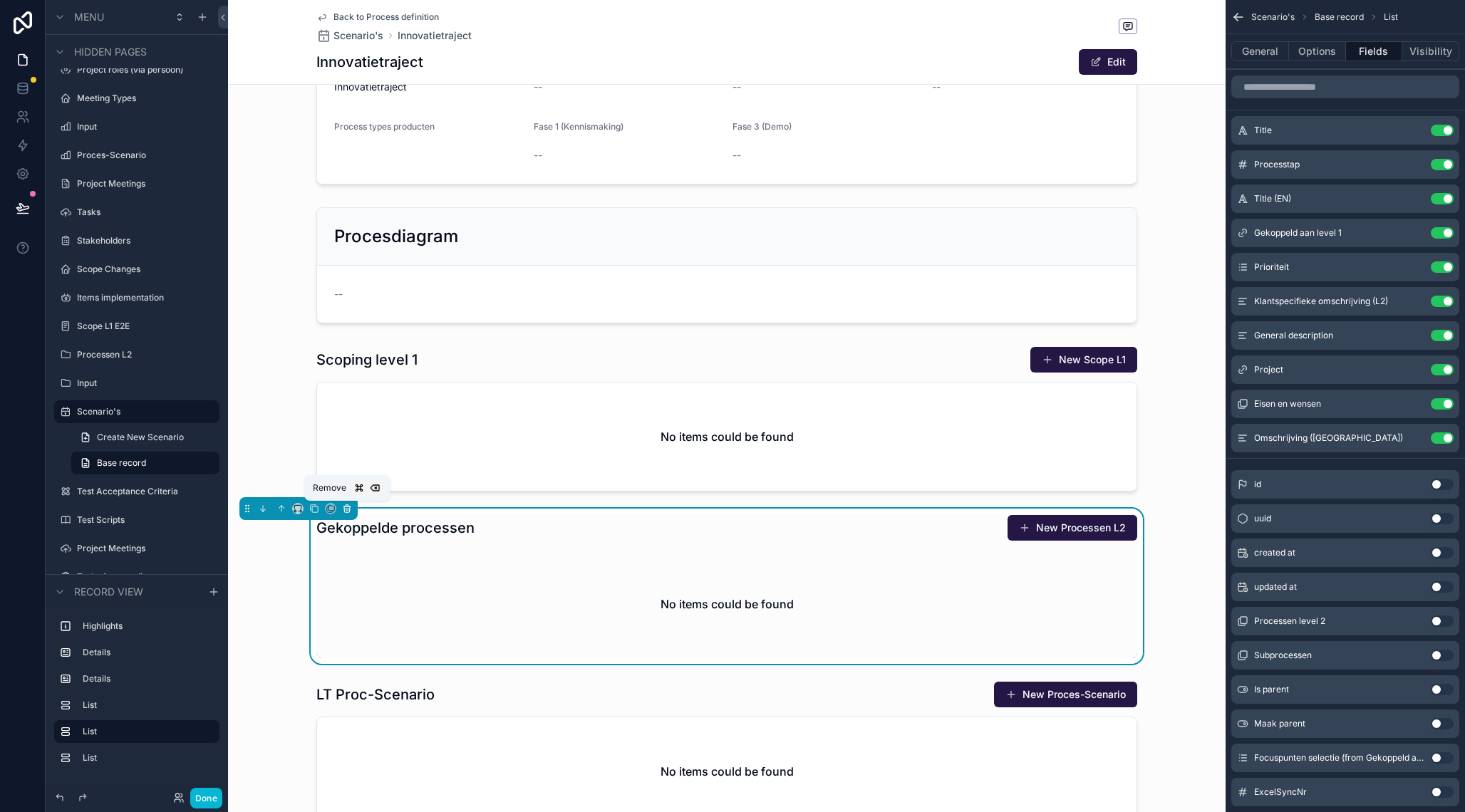
click at [350, 508] on icon "scrollable content" at bounding box center [347, 510] width 6 height 6
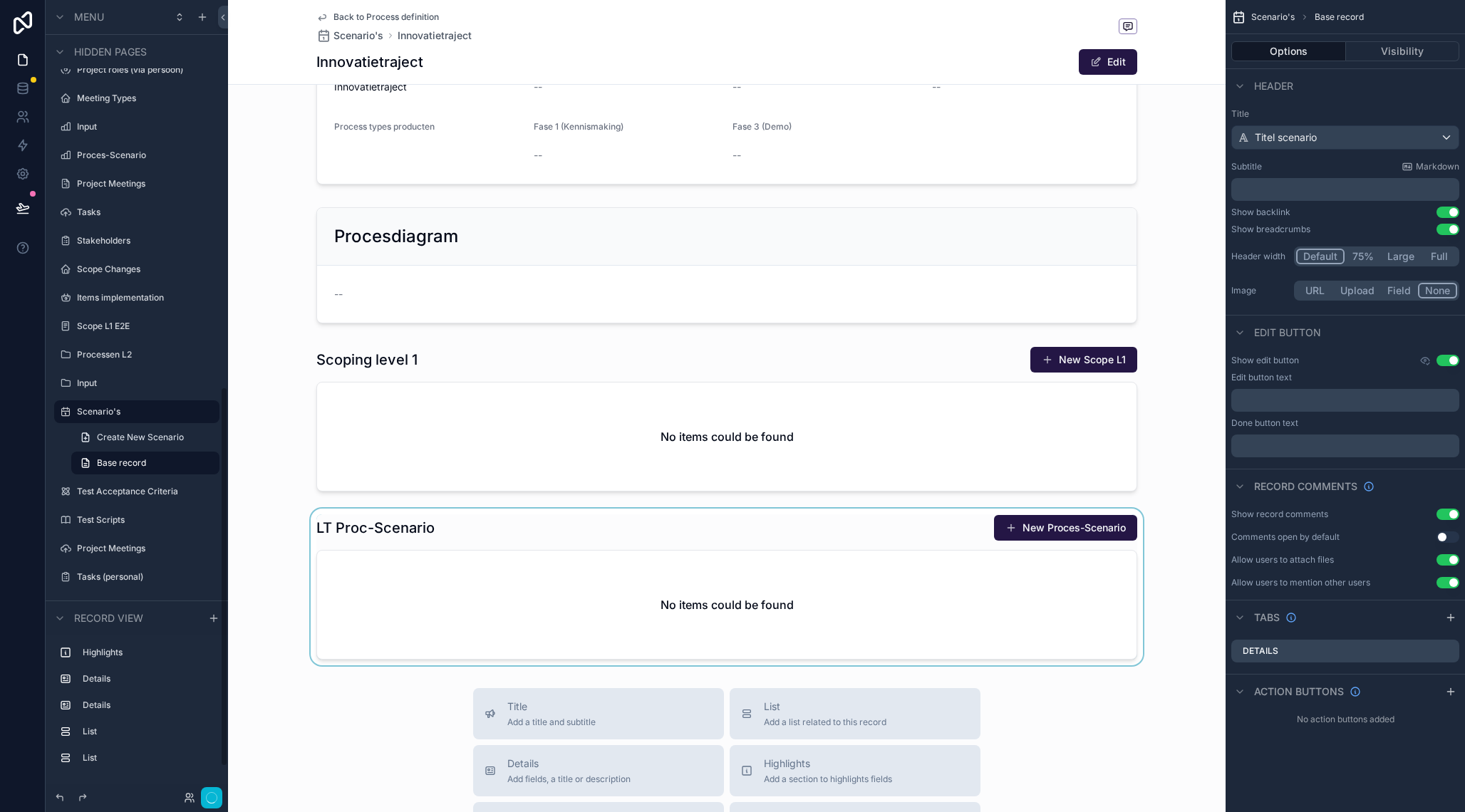
click at [377, 553] on div "scrollable content" at bounding box center [727, 587] width 998 height 157
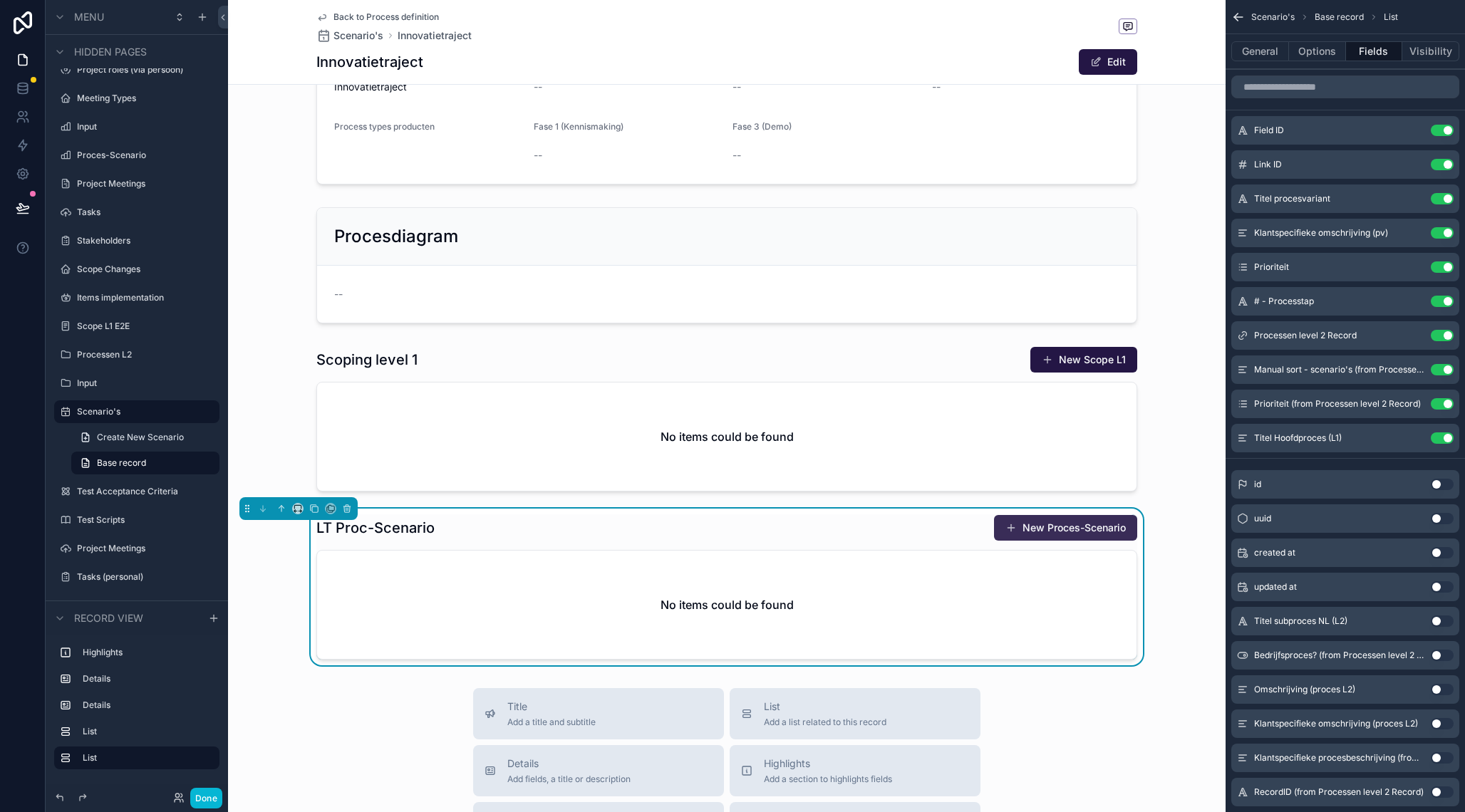
click at [1056, 538] on button "New Proces-Scenario" at bounding box center [1066, 528] width 143 height 26
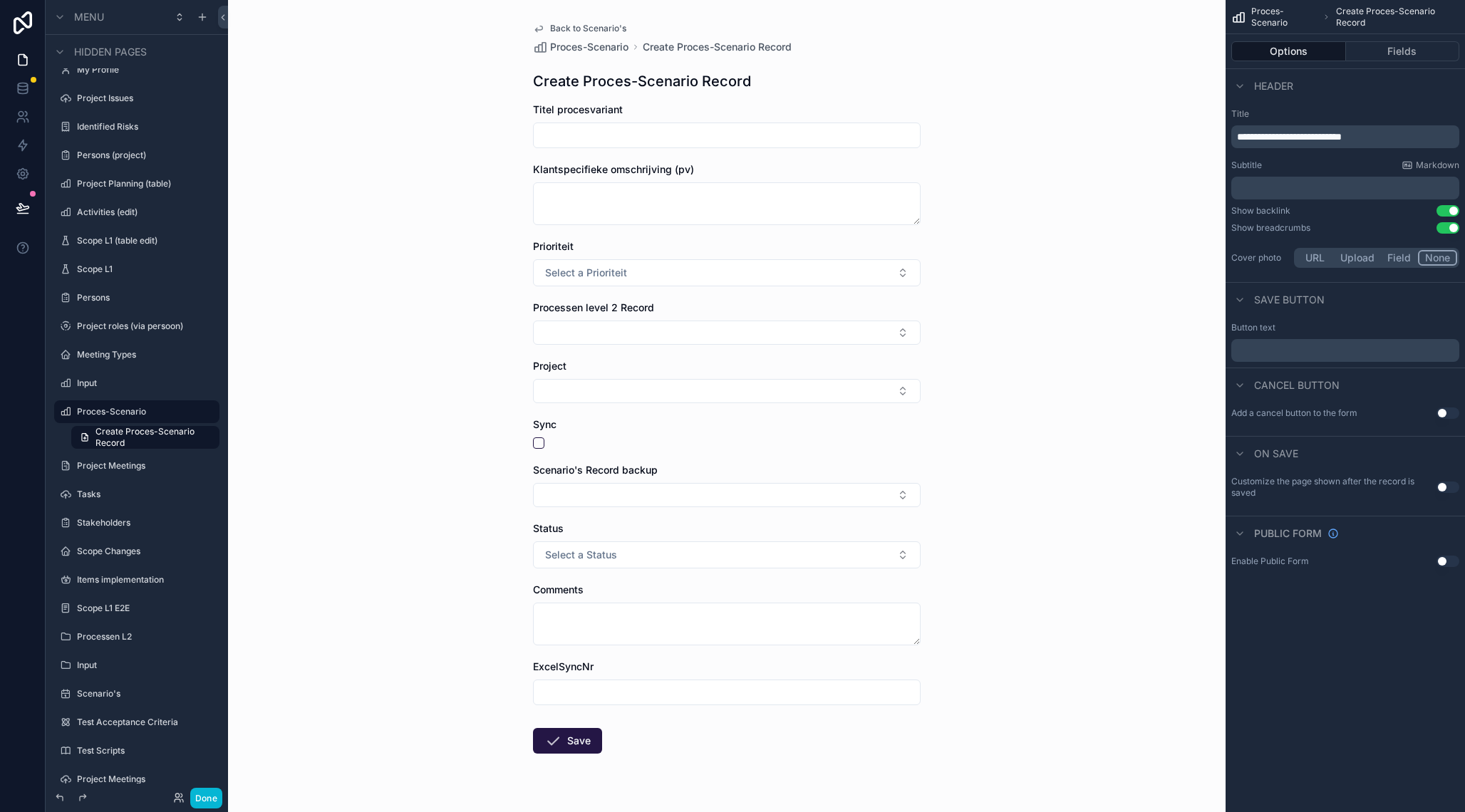
click at [541, 31] on icon "scrollable content" at bounding box center [539, 29] width 7 height 6
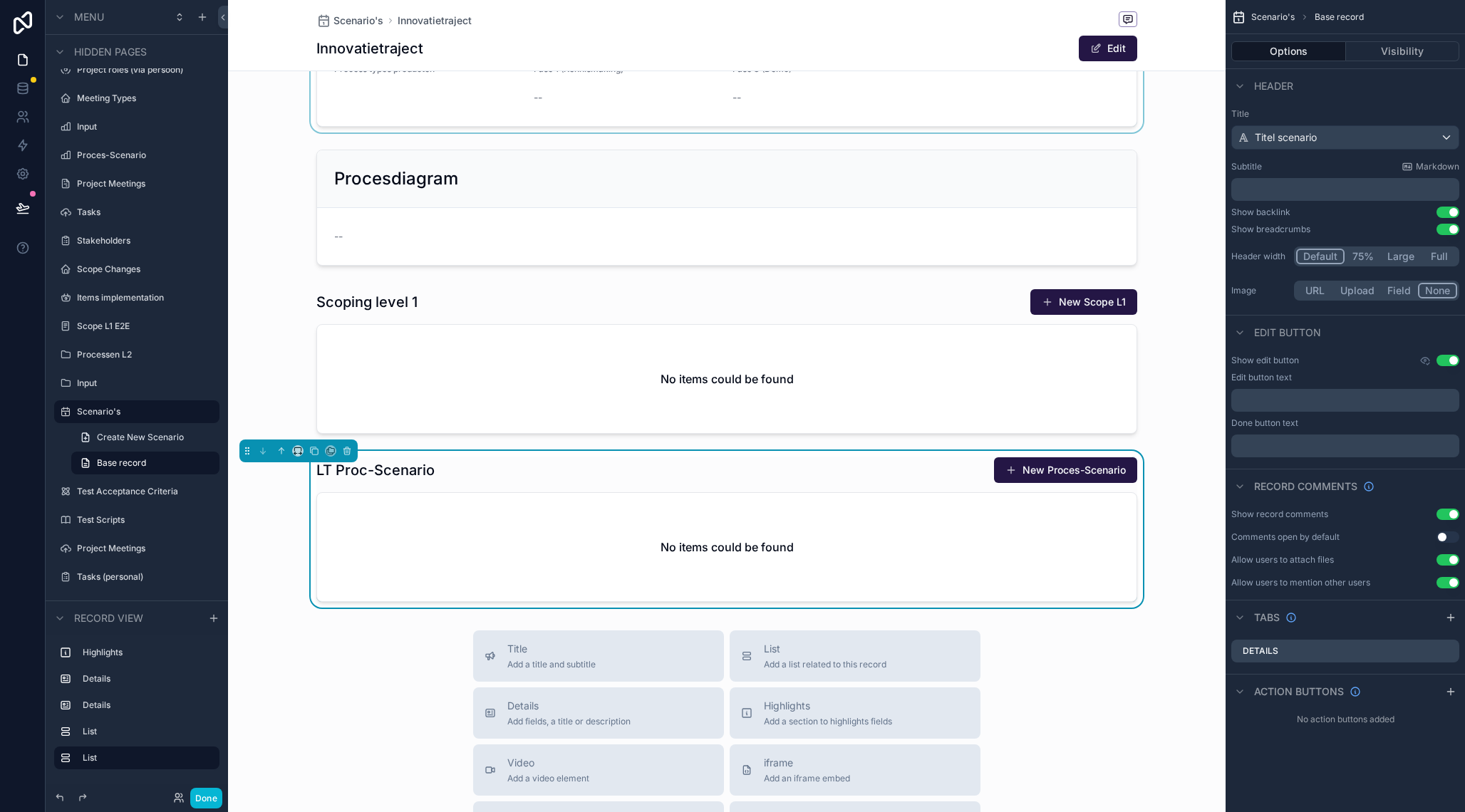
scroll to position [212, 0]
click at [806, 497] on div "No items could be found" at bounding box center [727, 546] width 819 height 108
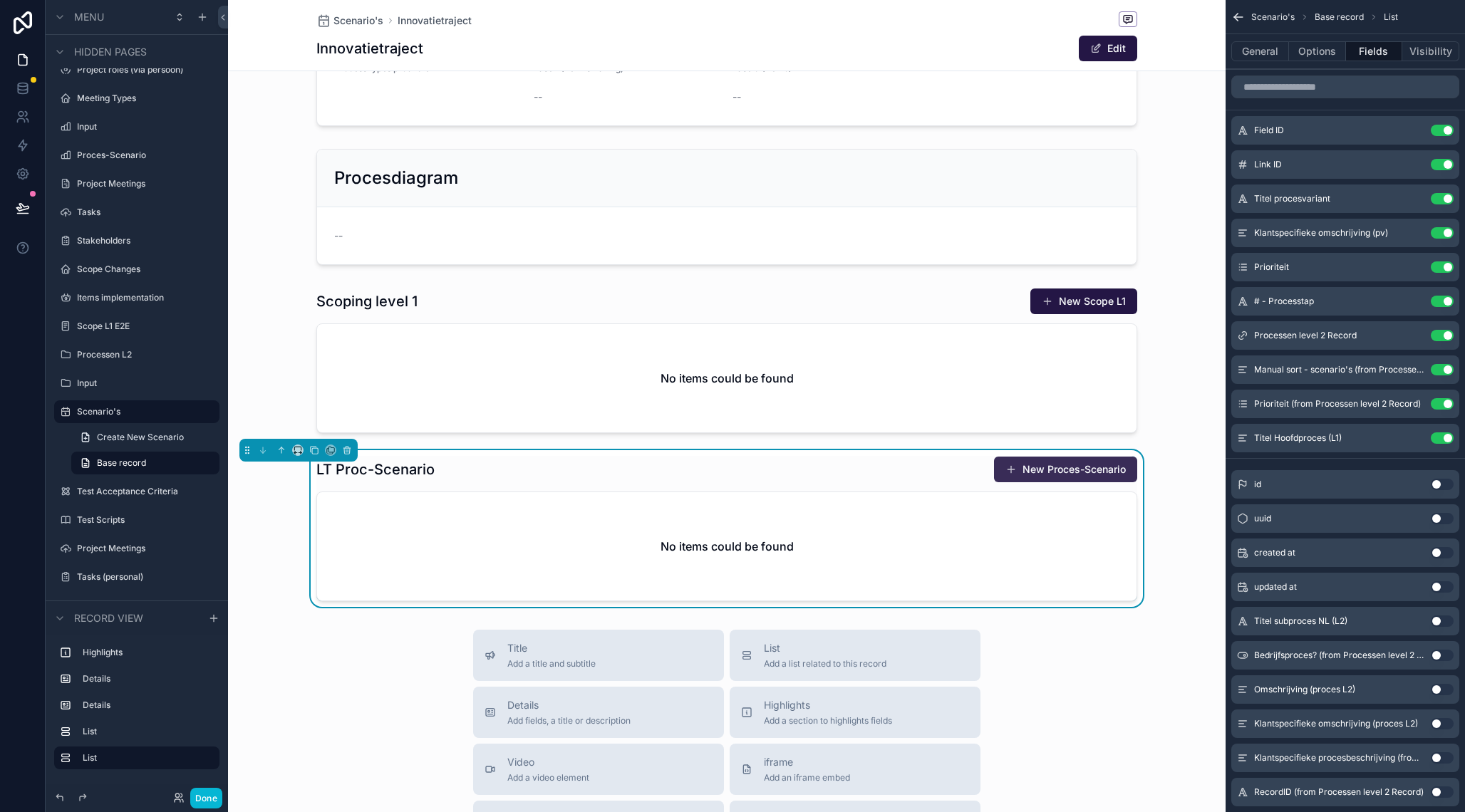
click at [1039, 472] on button "New Proces-Scenario" at bounding box center [1066, 470] width 143 height 26
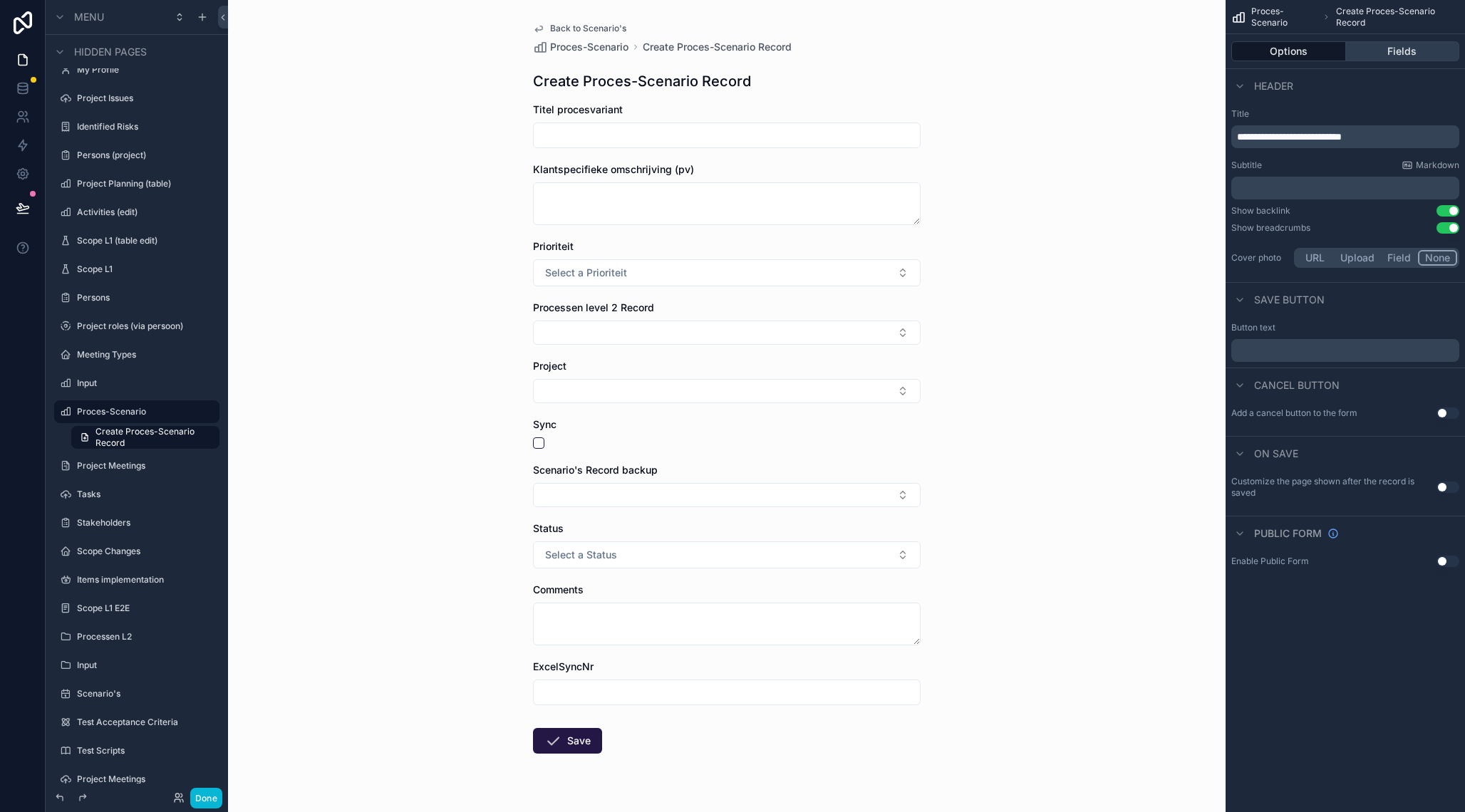
click at [1394, 51] on button "Fields" at bounding box center [1403, 51] width 114 height 20
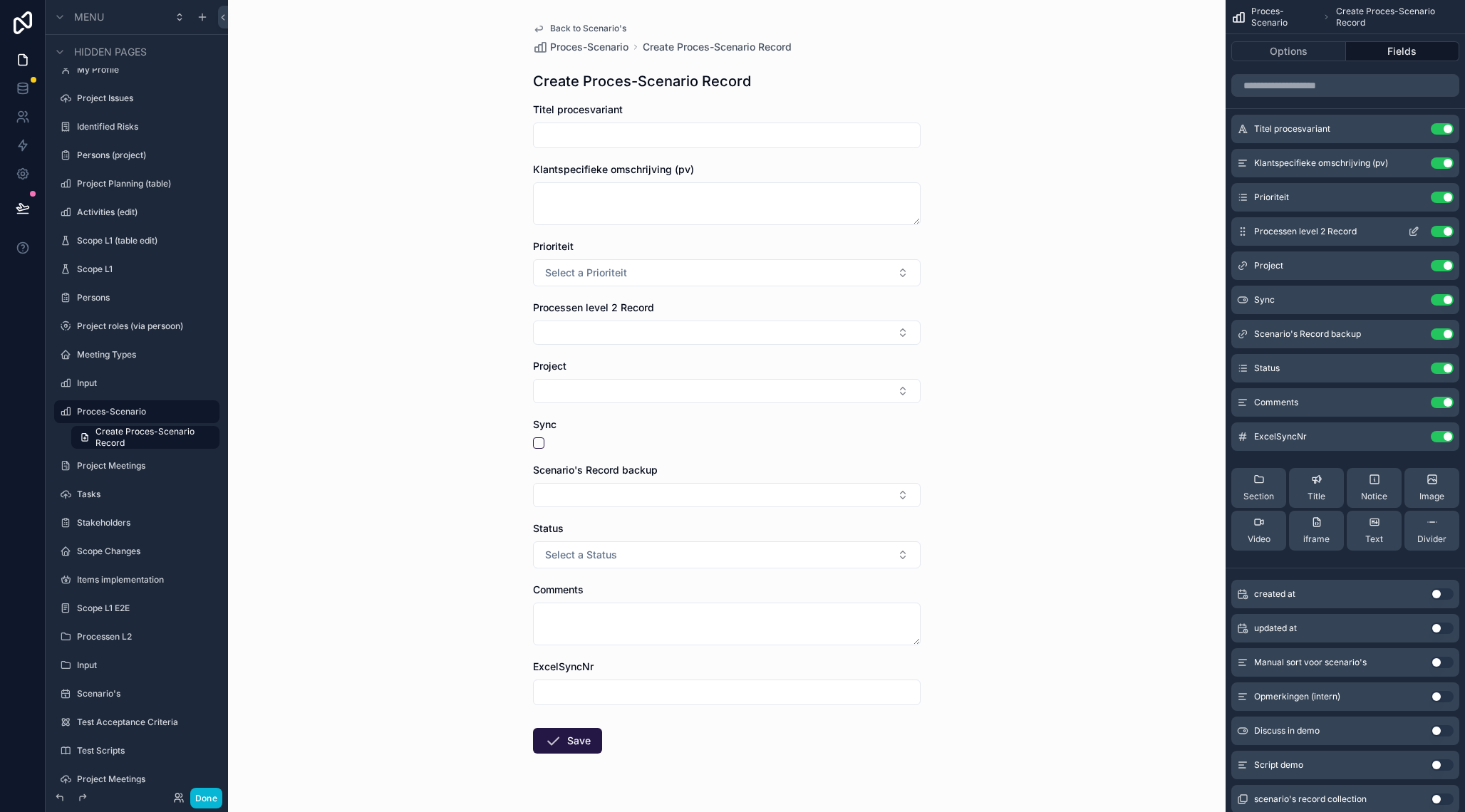
click at [1418, 234] on icon "scrollable content" at bounding box center [1414, 231] width 12 height 12
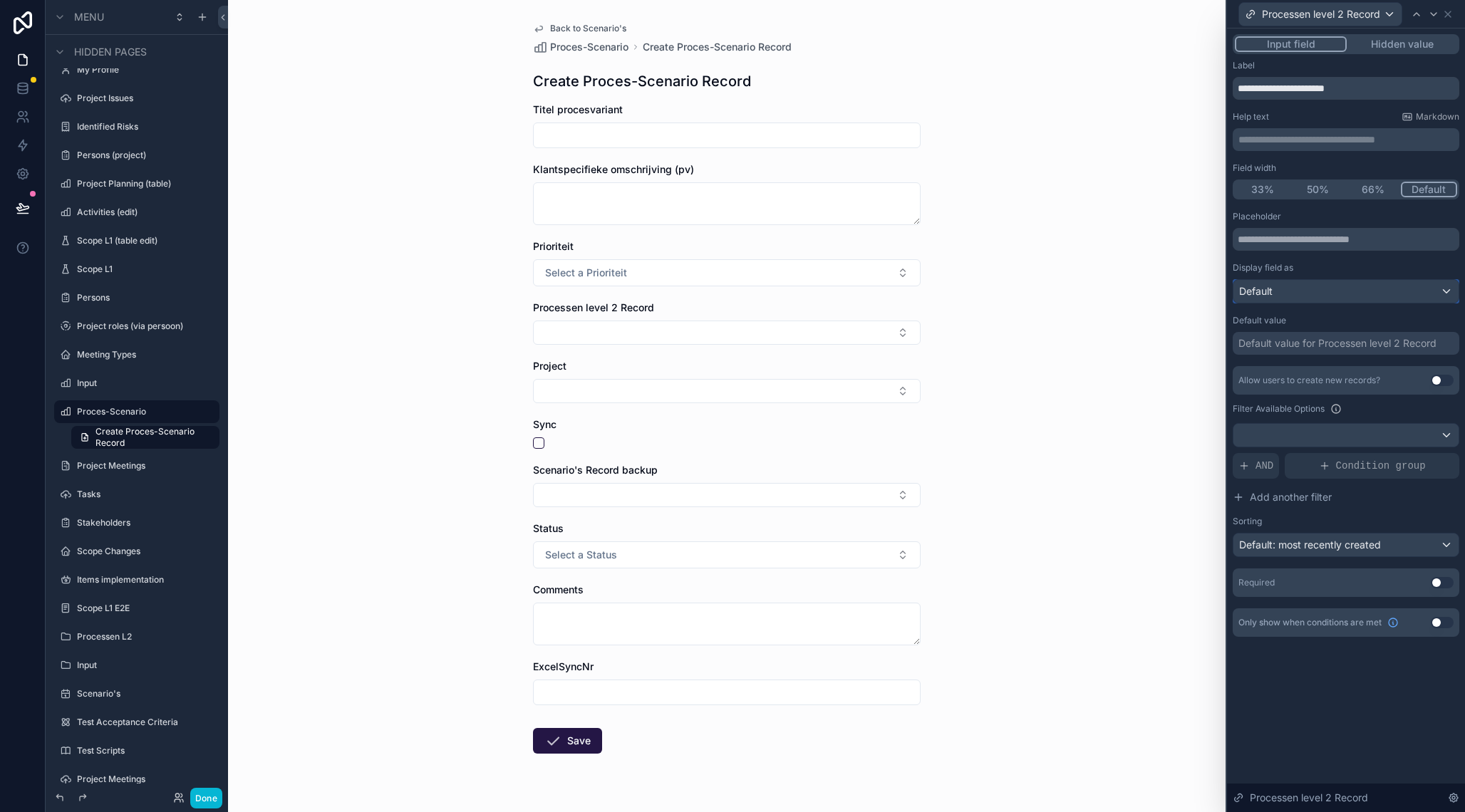
click at [1359, 288] on div "Default" at bounding box center [1346, 291] width 225 height 23
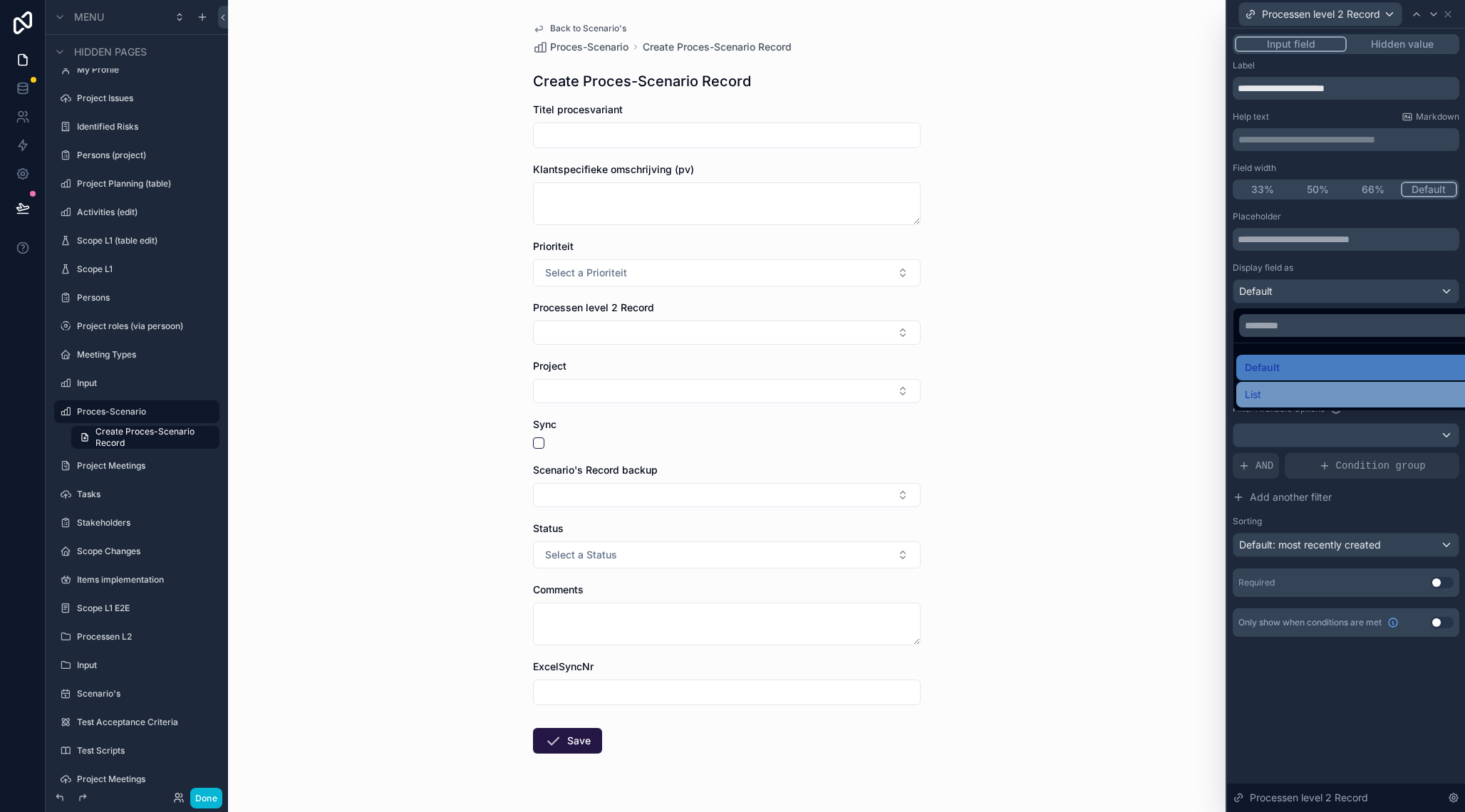
click at [1286, 388] on div "List" at bounding box center [1363, 394] width 235 height 17
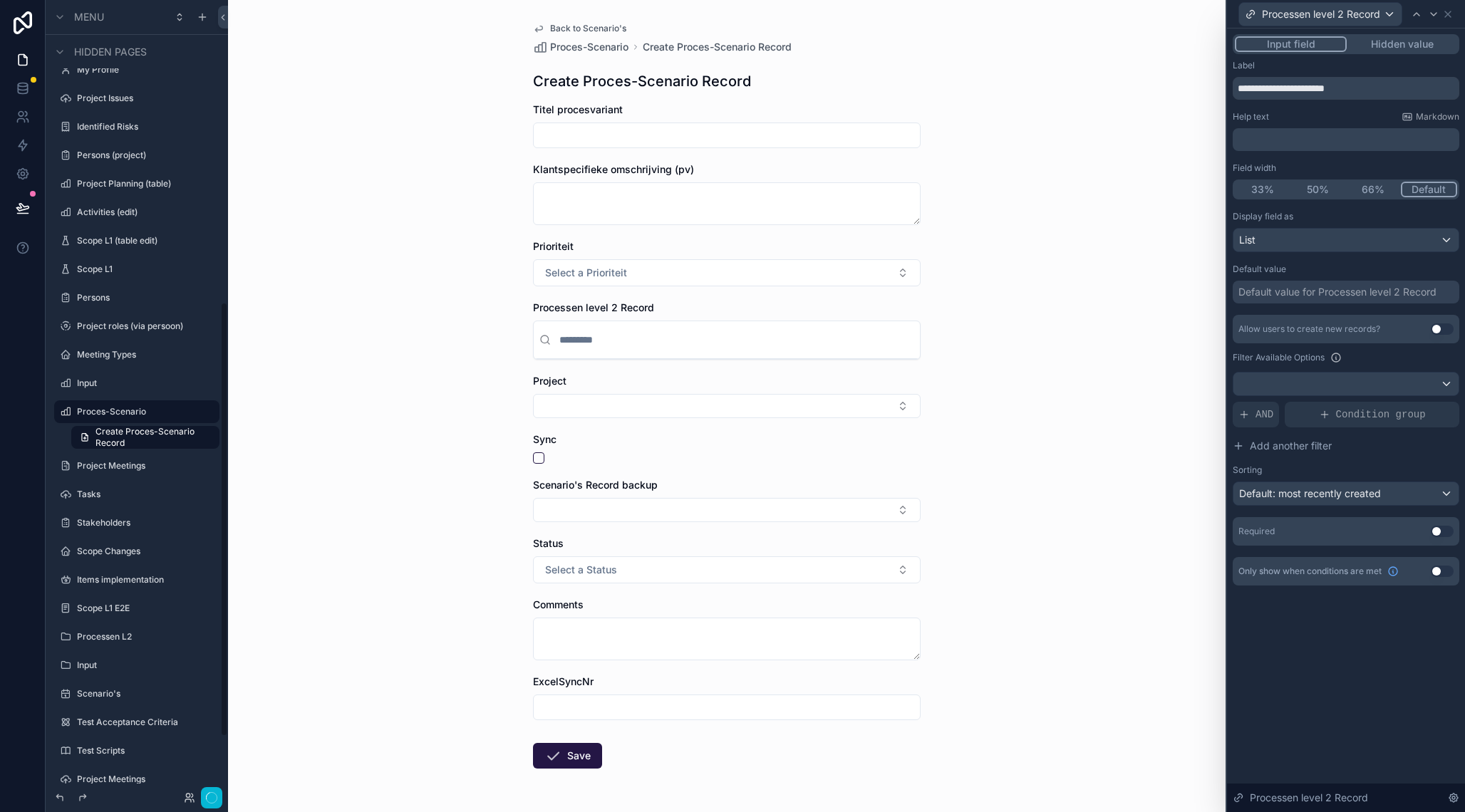
scroll to position [553, 0]
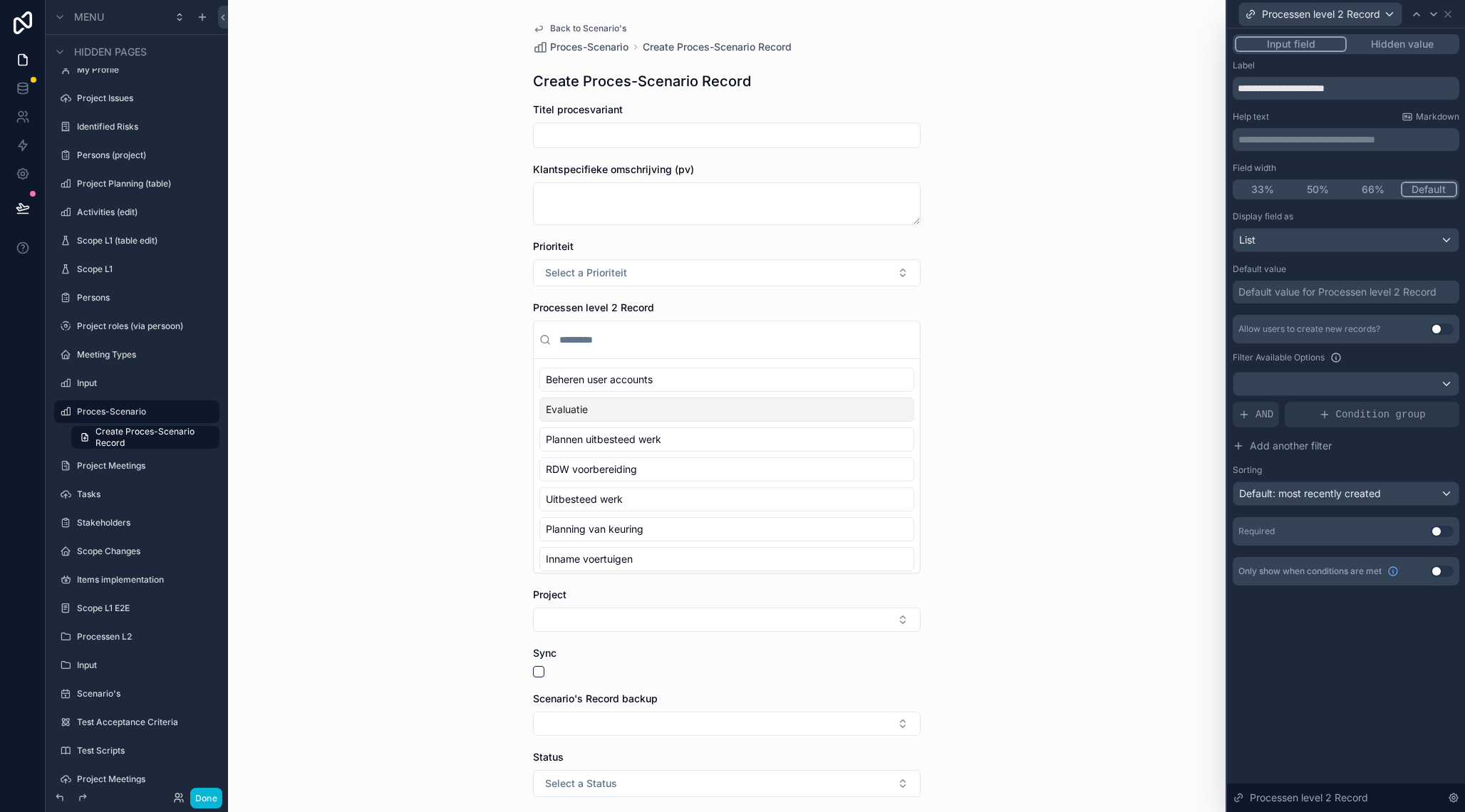
click at [691, 409] on div "Evaluatie" at bounding box center [727, 410] width 375 height 24
click at [696, 416] on div "Beheren user accounts" at bounding box center [727, 410] width 375 height 24
click at [692, 437] on div "Evaluatie" at bounding box center [727, 440] width 375 height 24
click at [1450, 14] on icon at bounding box center [1448, 15] width 12 height 12
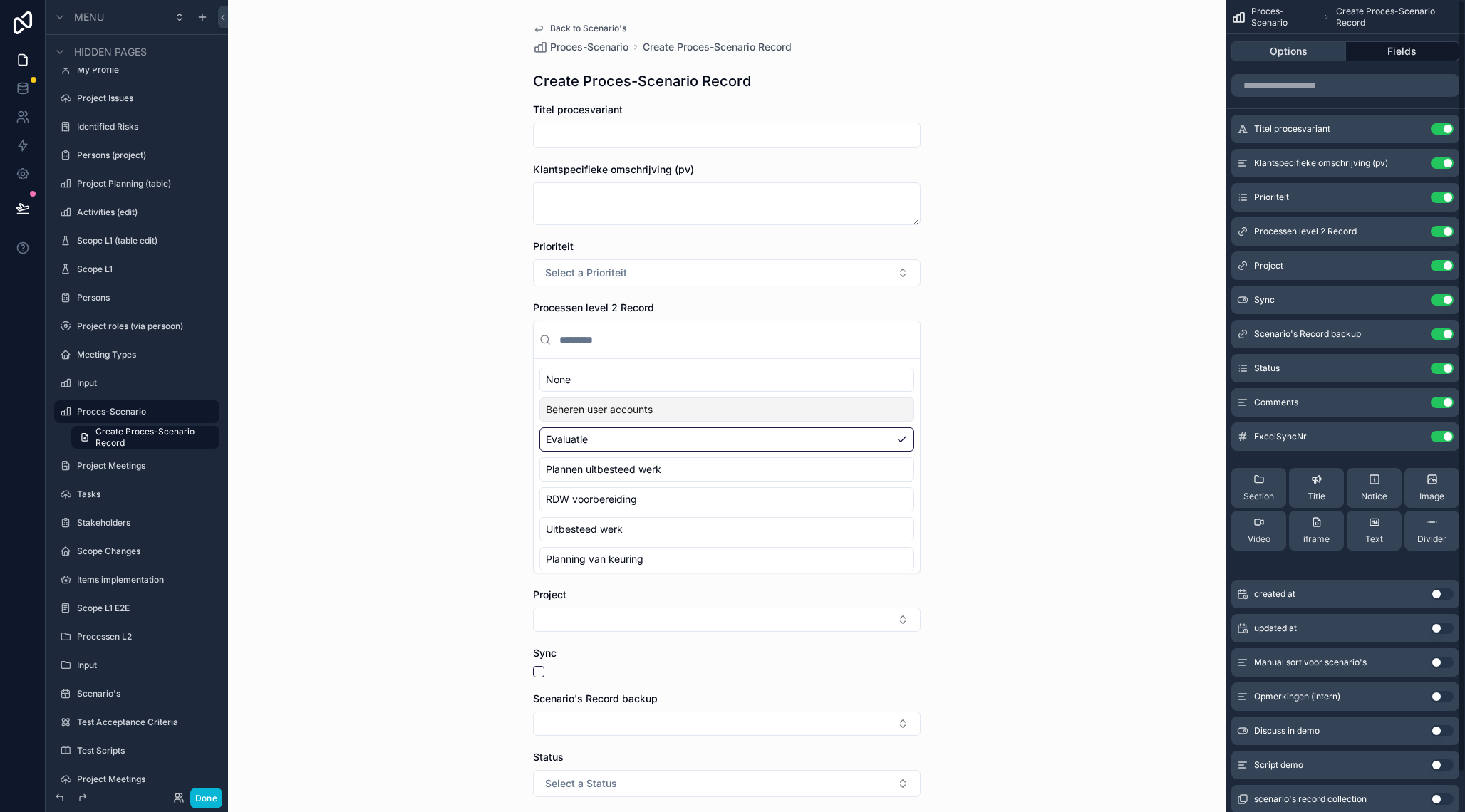
click at [1272, 50] on button "Options" at bounding box center [1288, 51] width 115 height 20
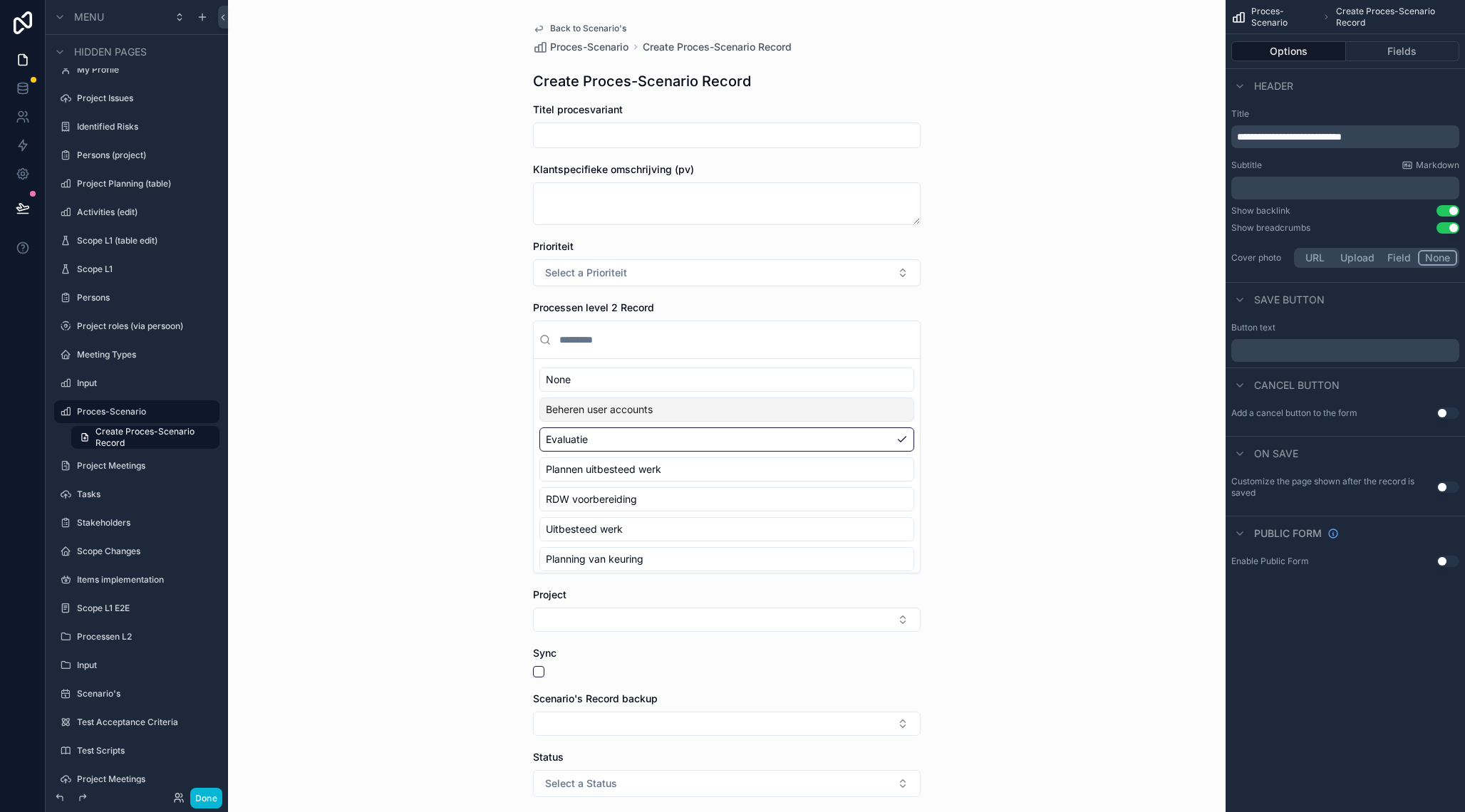
click at [540, 30] on icon "scrollable content" at bounding box center [539, 29] width 7 height 6
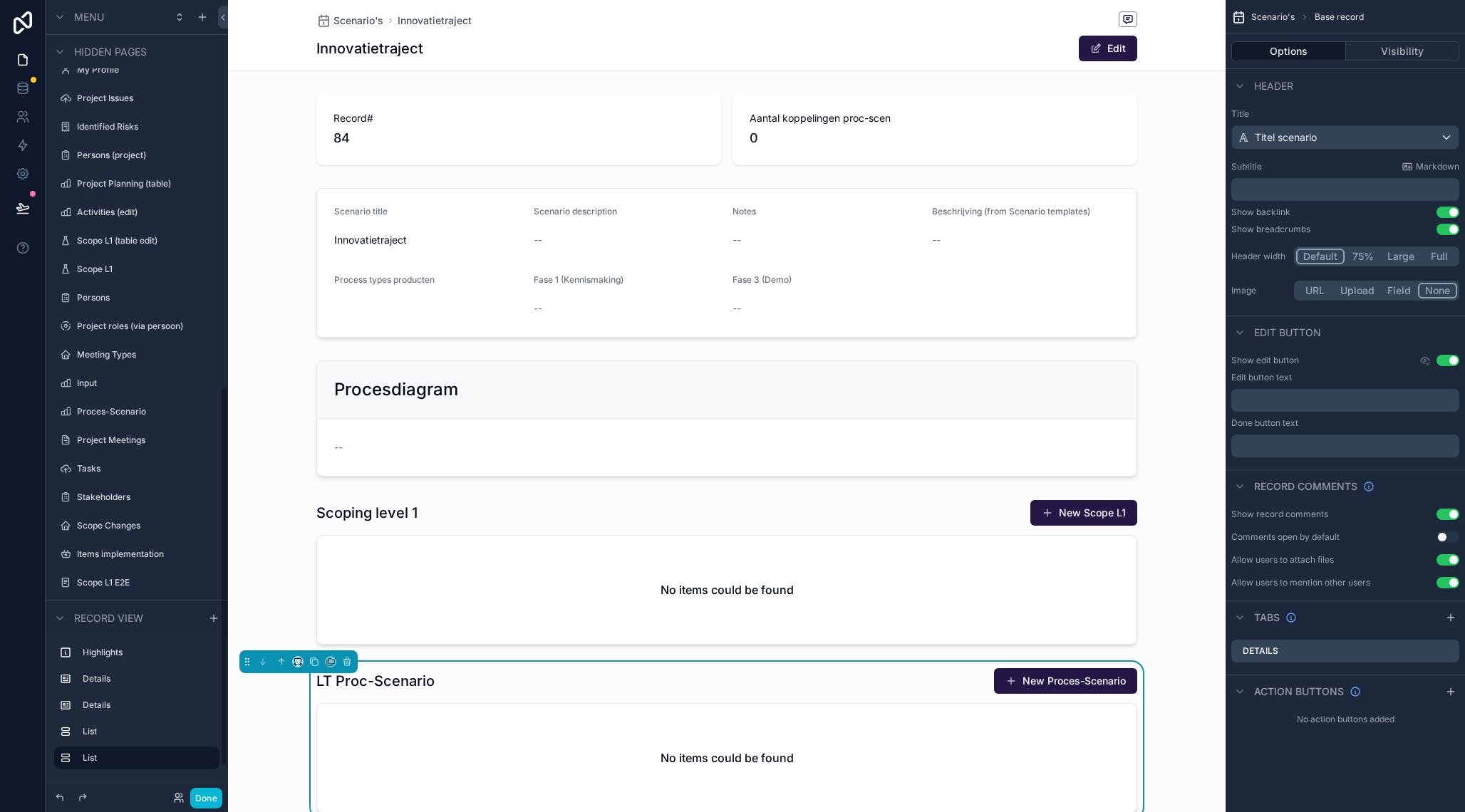
scroll to position [810, 0]
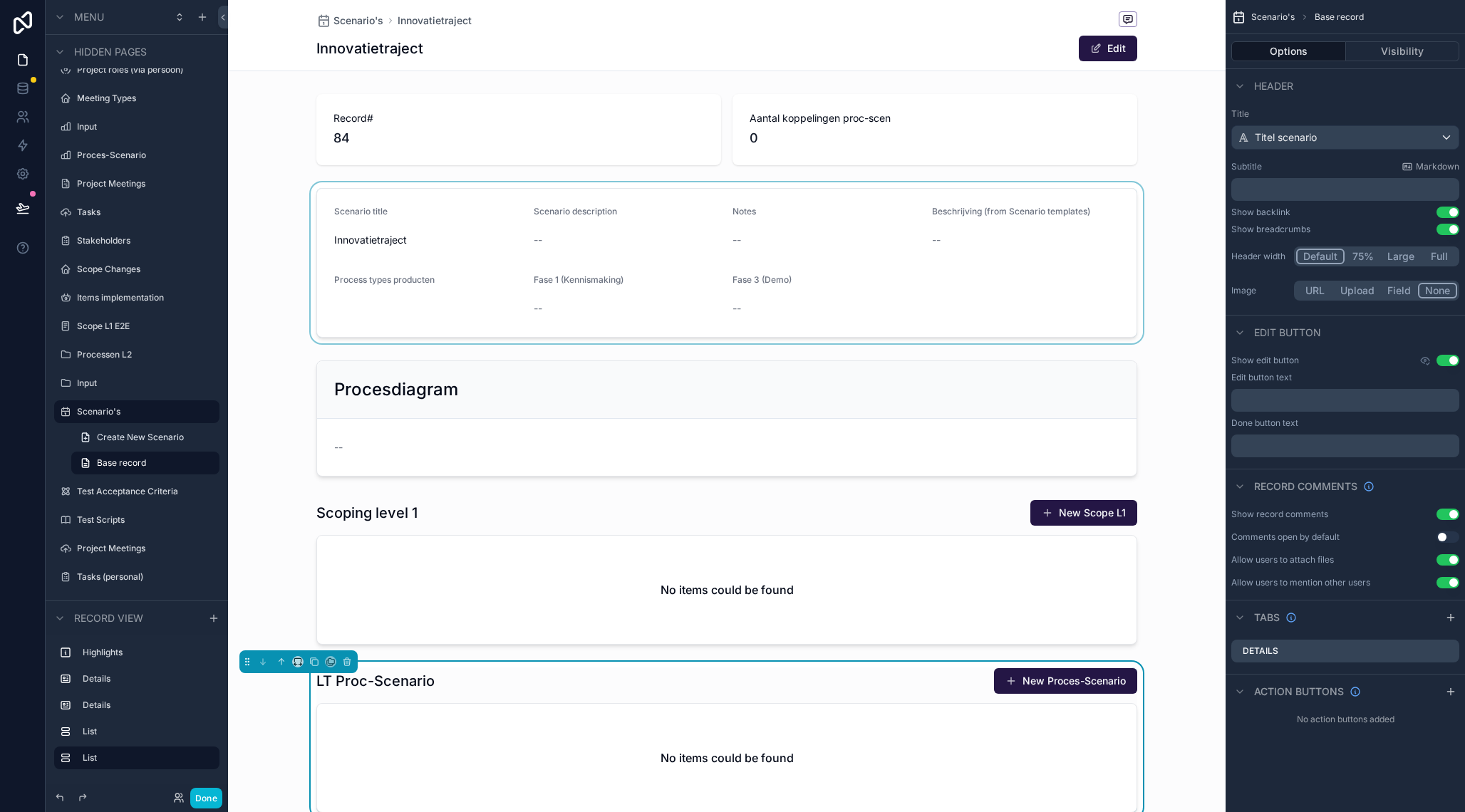
click at [977, 307] on div "scrollable content" at bounding box center [727, 263] width 998 height 161
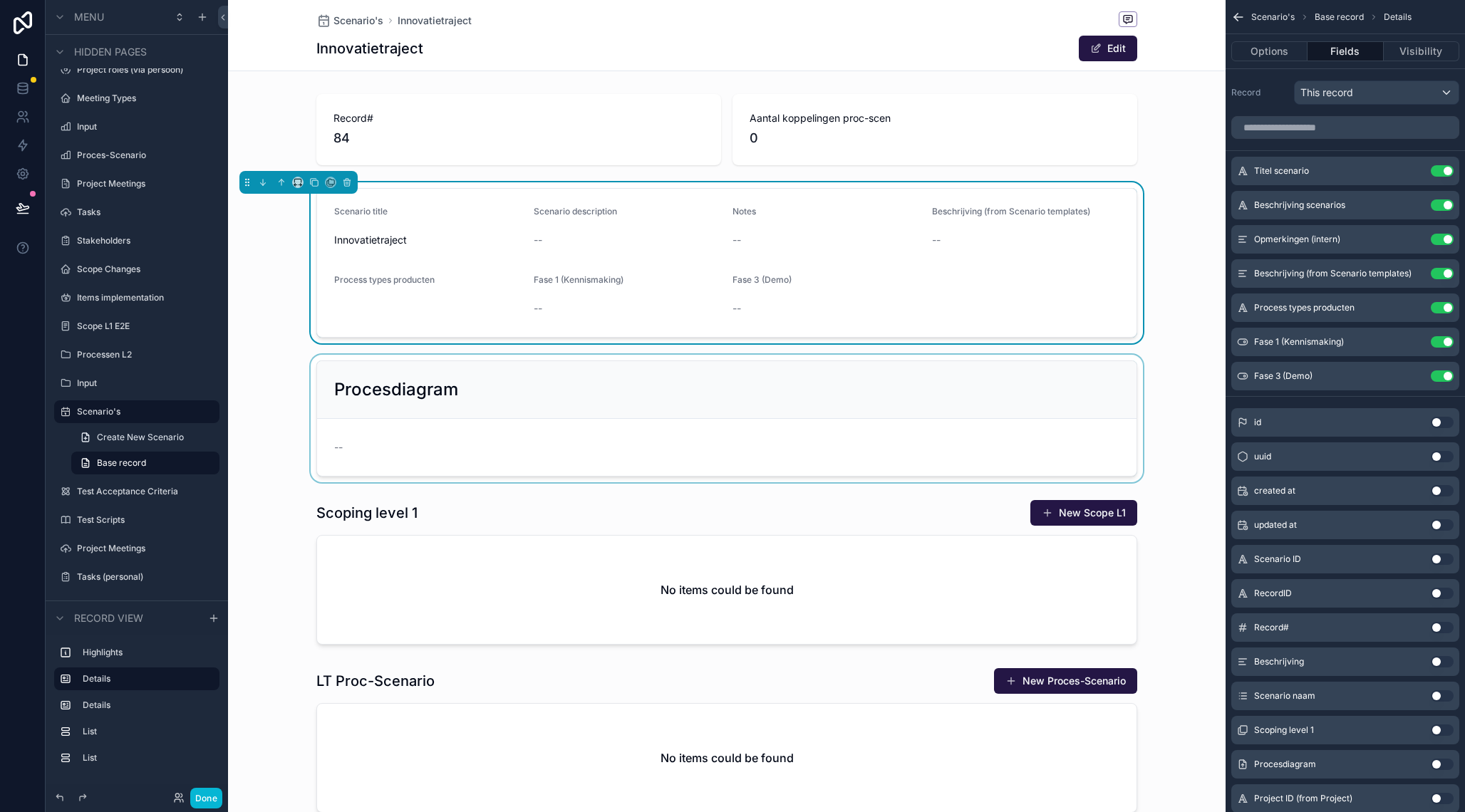
click at [987, 420] on div "scrollable content" at bounding box center [727, 418] width 998 height 128
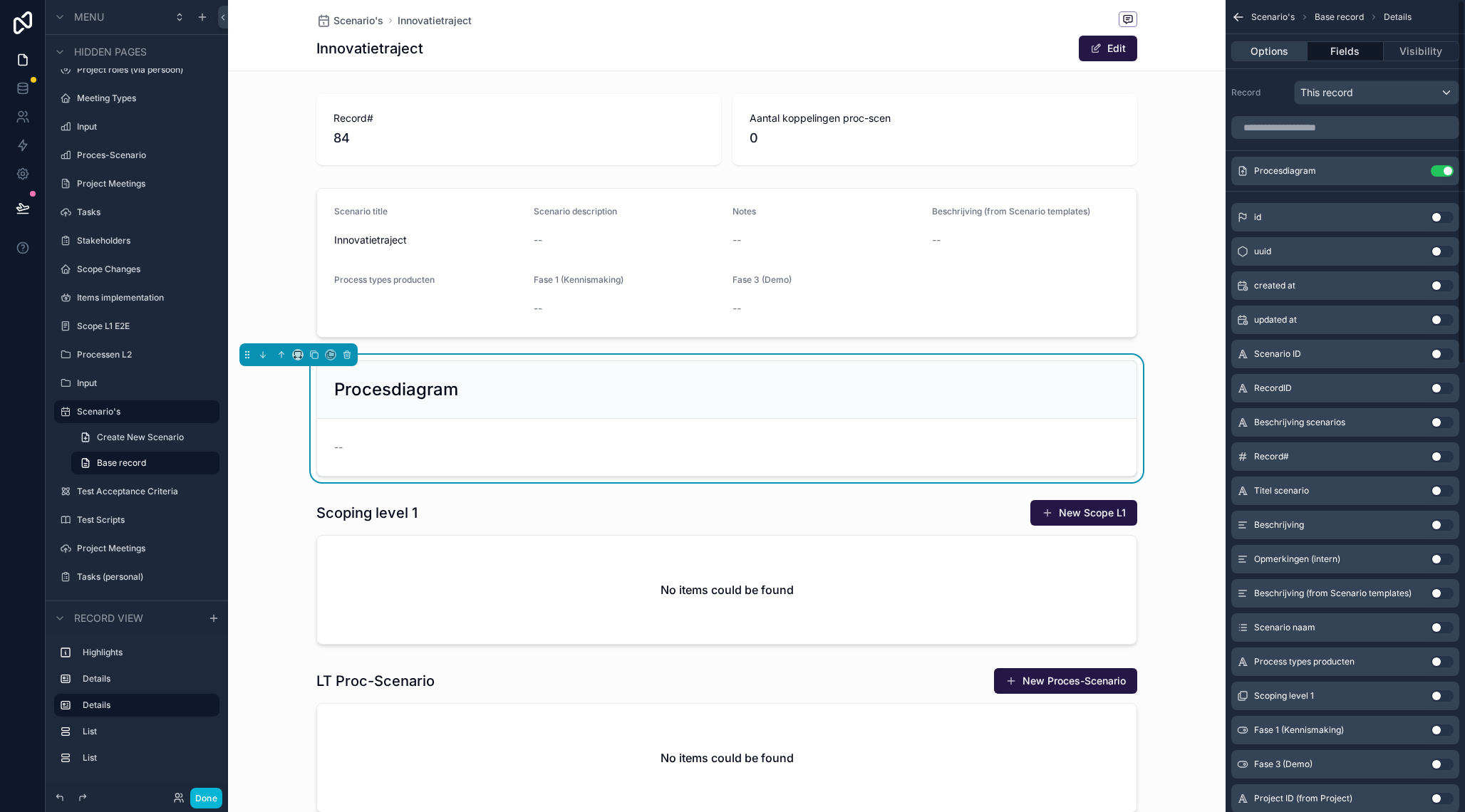
click at [1276, 47] on button "Options" at bounding box center [1269, 51] width 76 height 20
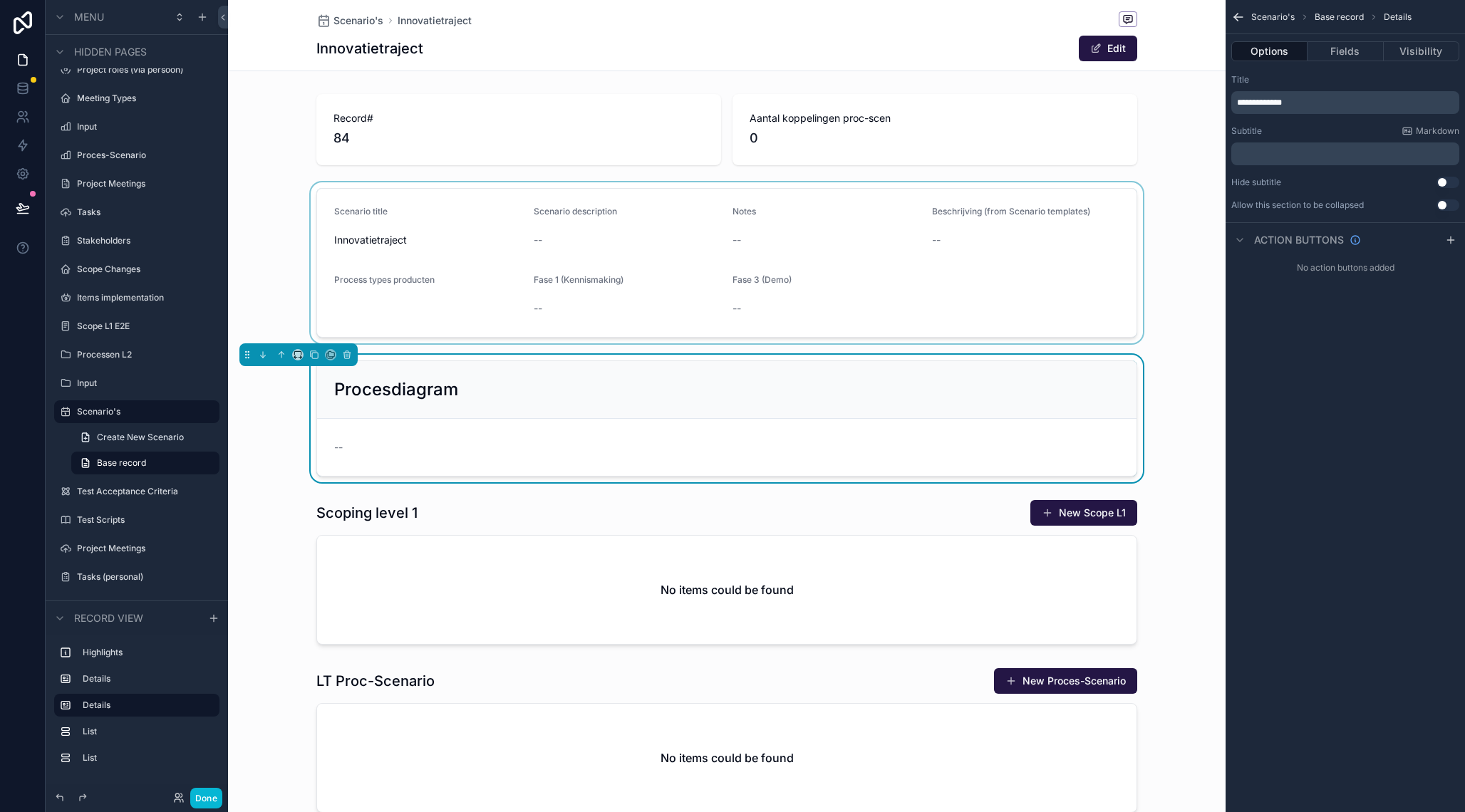
click at [1053, 269] on div "scrollable content" at bounding box center [727, 263] width 998 height 161
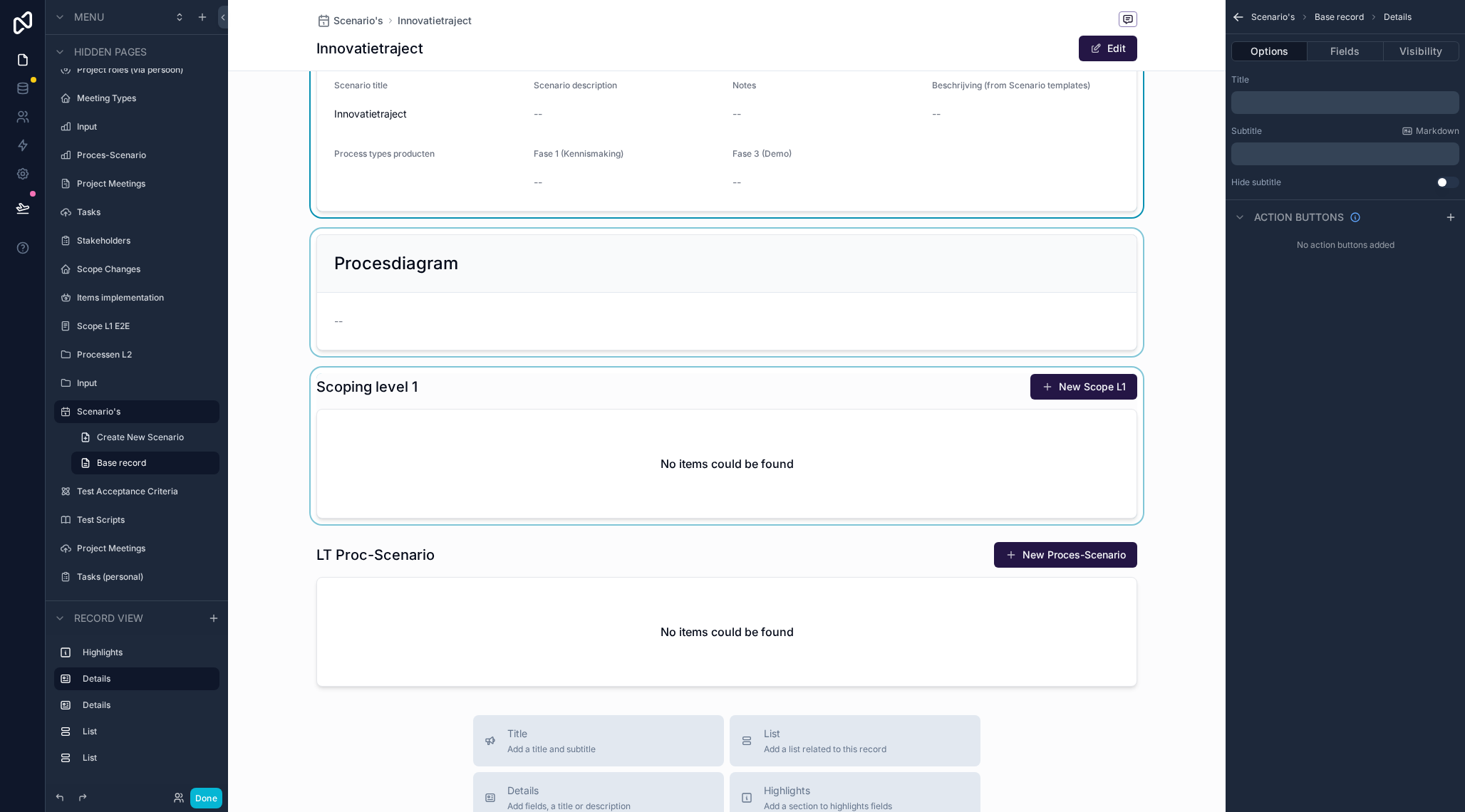
scroll to position [127, 0]
